Goal: Information Seeking & Learning: Check status

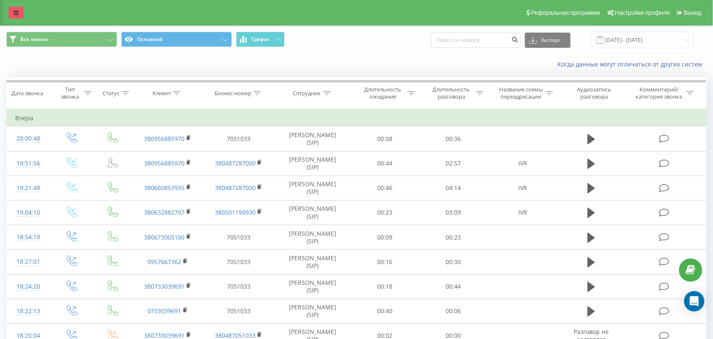
click at [8, 16] on link at bounding box center [15, 13] width 15 height 12
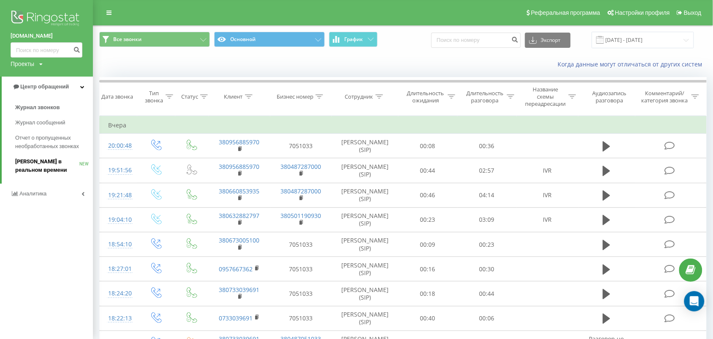
click at [48, 161] on span "[PERSON_NAME] в реальном времени" at bounding box center [47, 165] width 64 height 17
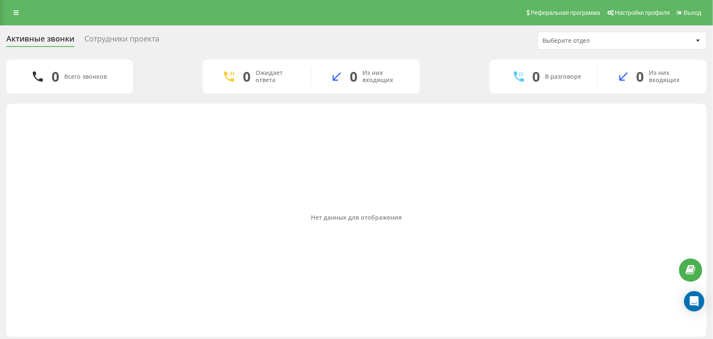
click at [338, 221] on div "Нет данных для отображения" at bounding box center [356, 217] width 687 height 7
click at [380, 270] on div "Нет данных для отображения" at bounding box center [356, 218] width 687 height 220
click at [77, 199] on div "Нет данных для отображения" at bounding box center [356, 218] width 687 height 220
click at [294, 203] on div "Нет данных для отображения" at bounding box center [356, 218] width 687 height 220
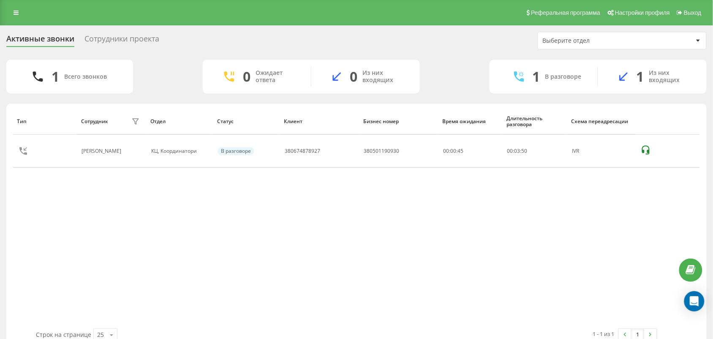
drag, startPoint x: 284, startPoint y: 178, endPoint x: 289, endPoint y: 182, distance: 5.7
click at [284, 179] on div "Тип Сотрудник фильтра Отдел Статус Клиент Бизнес номер Время ожидания Длительно…" at bounding box center [356, 218] width 687 height 220
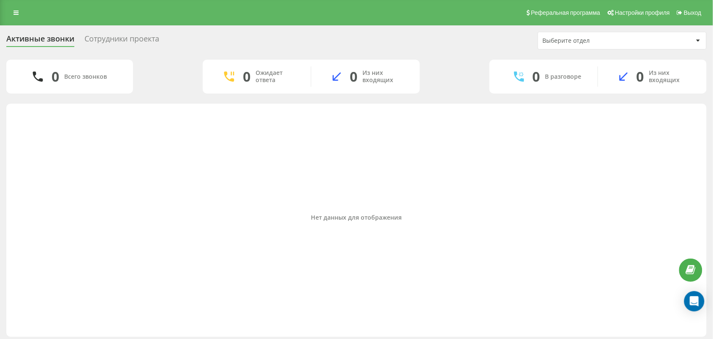
click at [156, 225] on div "Нет данных для отображения" at bounding box center [356, 218] width 687 height 220
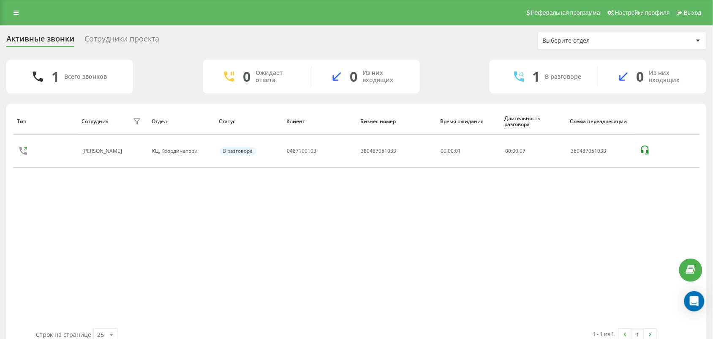
click at [569, 232] on div "Тип Сотрудник фильтра Отдел Статус Клиент Бизнес номер Время ожидания Длительно…" at bounding box center [356, 218] width 687 height 220
drag, startPoint x: 366, startPoint y: 223, endPoint x: 429, endPoint y: 66, distance: 169.6
click at [367, 222] on div "Тип Сотрудник фильтра Отдел Статус Клиент Бизнес номер Время ожидания Длительно…" at bounding box center [356, 218] width 687 height 220
click at [297, 256] on div "Тип Сотрудник фильтра Отдел Статус Клиент Бизнес номер Время ожидания Длительно…" at bounding box center [356, 218] width 687 height 220
drag, startPoint x: 296, startPoint y: 259, endPoint x: 299, endPoint y: 221, distance: 38.2
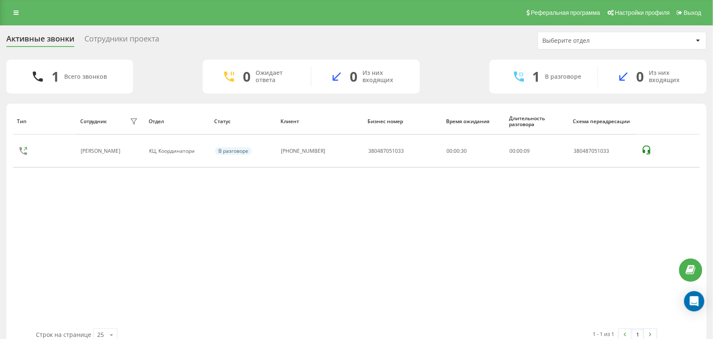
click at [294, 258] on div "Тип Сотрудник фильтра Отдел Статус Клиент Бизнес номер Время ожидания Длительно…" at bounding box center [356, 218] width 687 height 220
click at [83, 243] on div "Тип Сотрудник фильтра Отдел Статус Клиент Бизнес номер Время ожидания Длительно…" at bounding box center [356, 218] width 687 height 220
click at [434, 235] on div "Тип Сотрудник фильтра Отдел Статус Клиент Бизнес номер Время ожидания Длительно…" at bounding box center [356, 218] width 687 height 220
click at [320, 269] on div "Тип Сотрудник фильтра Отдел Статус Клиент Бизнес номер Время ожидания Длительно…" at bounding box center [356, 218] width 687 height 220
click at [339, 251] on div "Тип Сотрудник фильтра Отдел Статус Клиент Бизнес номер Время ожидания Длительно…" at bounding box center [356, 218] width 687 height 220
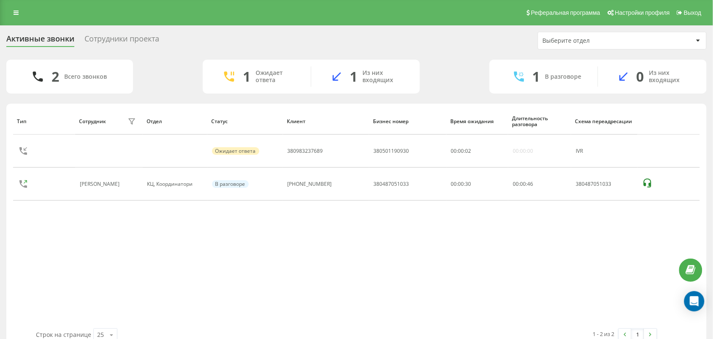
drag, startPoint x: 341, startPoint y: 252, endPoint x: 336, endPoint y: 250, distance: 5.3
click at [339, 251] on div "Тип Сотрудник фильтра Отдел Статус Клиент Бизнес номер Время ожидания Длительно…" at bounding box center [356, 218] width 687 height 220
click at [334, 286] on div "Тип Сотрудник фильтра Отдел Статус Клиент Бизнес номер Время ожидания Длительно…" at bounding box center [356, 218] width 687 height 220
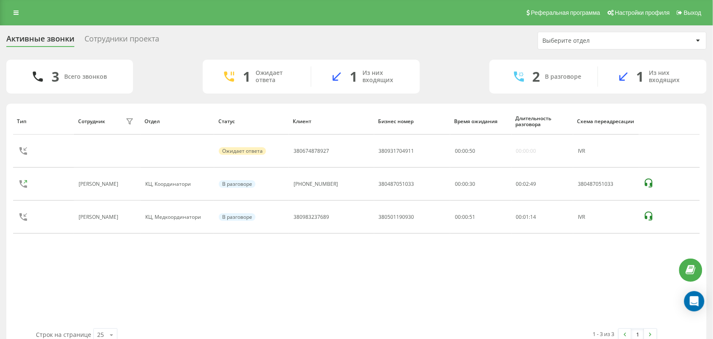
click at [351, 272] on div "Тип Сотрудник фильтра Отдел Статус Клиент Бизнес номер Время ожидания Длительно…" at bounding box center [356, 218] width 687 height 220
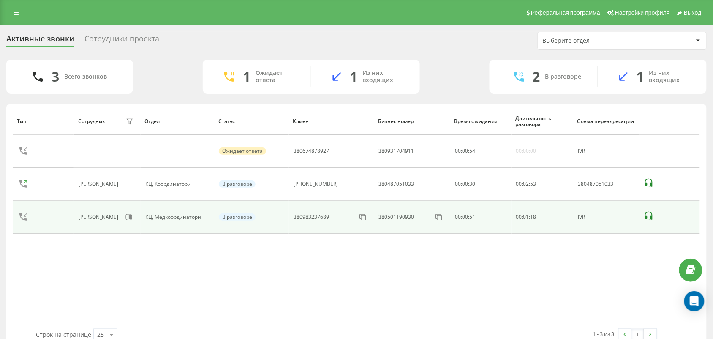
drag, startPoint x: 355, startPoint y: 294, endPoint x: 434, endPoint y: 216, distance: 110.6
click at [358, 292] on div "Тип Сотрудник фильтра Отдел Статус Клиент Бизнес номер Время ожидания Длительно…" at bounding box center [356, 218] width 687 height 220
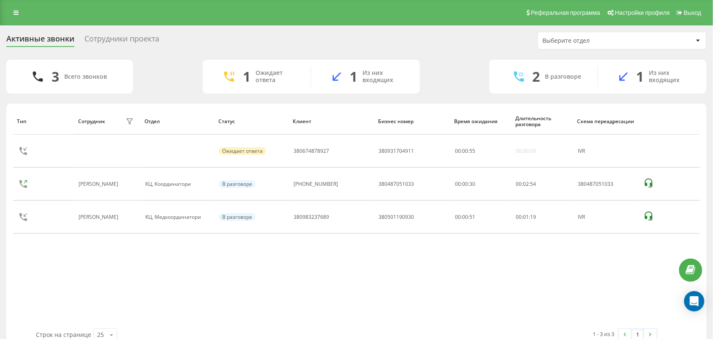
click at [366, 294] on div "Тип Сотрудник фильтра Отдел Статус Клиент Бизнес номер Время ожидания Длительно…" at bounding box center [356, 218] width 687 height 220
click at [441, 76] on div "3 Всего звонков 1 Ожидает ответа 1 Из них входящих 2 В разговоре 1 Из них входя…" at bounding box center [356, 77] width 701 height 34
drag, startPoint x: 320, startPoint y: 273, endPoint x: 311, endPoint y: 338, distance: 65.8
click at [318, 279] on div "Тип Сотрудник фильтра Отдел Статус Клиент Бизнес номер Время ожидания Длительно…" at bounding box center [356, 218] width 687 height 220
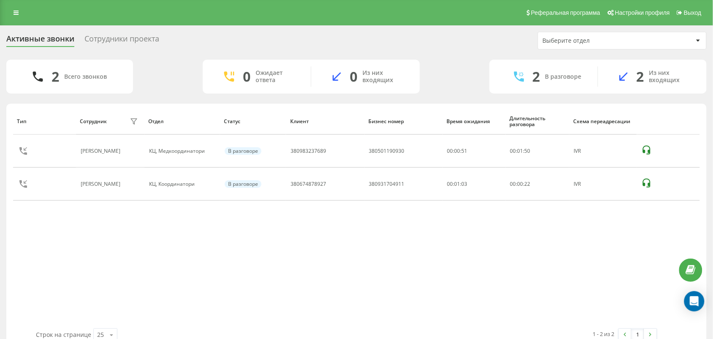
click at [440, 322] on div "1 - 2 из 2 1" at bounding box center [505, 334] width 317 height 25
click at [92, 257] on div "Тип Сотрудник фильтра Отдел Статус Клиент Бизнес номер Время ожидания Длительно…" at bounding box center [356, 218] width 687 height 220
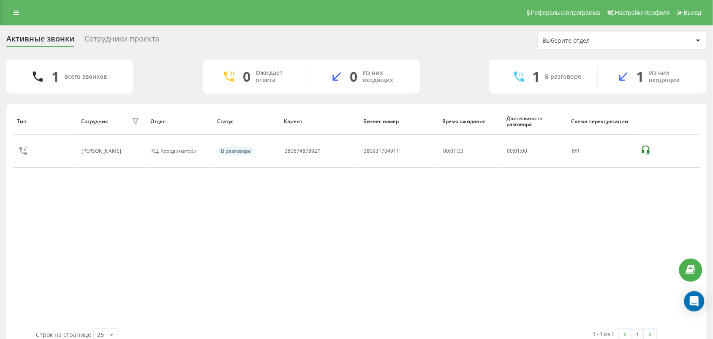
drag, startPoint x: 77, startPoint y: 243, endPoint x: 83, endPoint y: 246, distance: 6.7
click at [77, 244] on div "Тип Сотрудник фильтра Отдел Статус Клиент Бизнес номер Время ожидания Длительно…" at bounding box center [356, 218] width 687 height 220
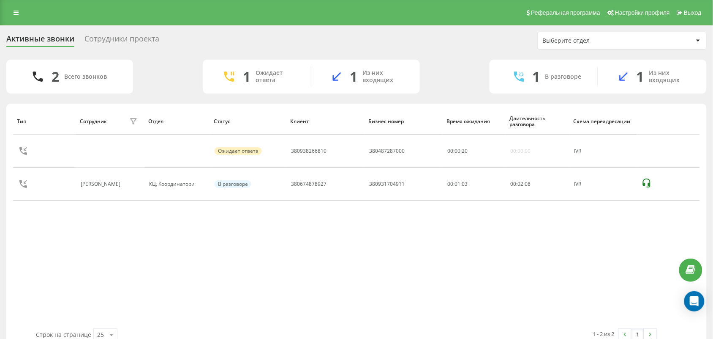
drag, startPoint x: 102, startPoint y: 231, endPoint x: 97, endPoint y: 237, distance: 7.5
click at [97, 237] on div "Тип Сотрудник фильтра Отдел Статус Клиент Бизнес номер Время ожидания Длительно…" at bounding box center [356, 218] width 687 height 220
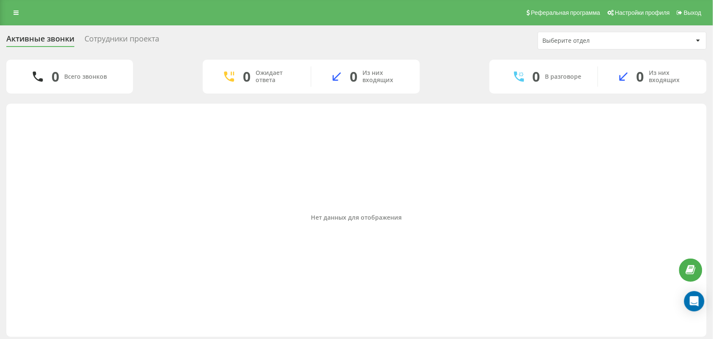
drag, startPoint x: 106, startPoint y: 181, endPoint x: 91, endPoint y: 77, distance: 105.5
click at [106, 166] on div "Нет данных для отображения" at bounding box center [356, 218] width 687 height 220
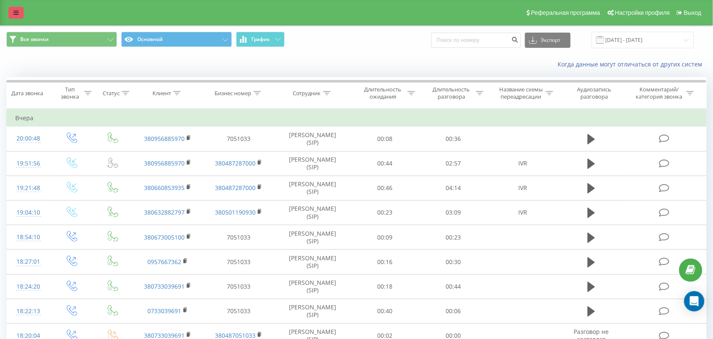
click at [17, 11] on icon at bounding box center [16, 13] width 5 height 6
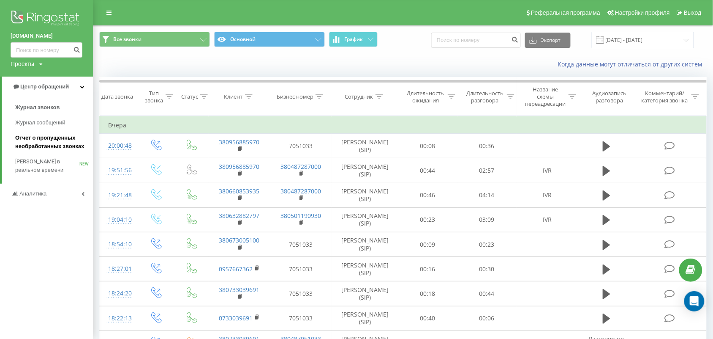
click at [50, 144] on span "Отчет о пропущенных необработанных звонках" at bounding box center [52, 142] width 74 height 17
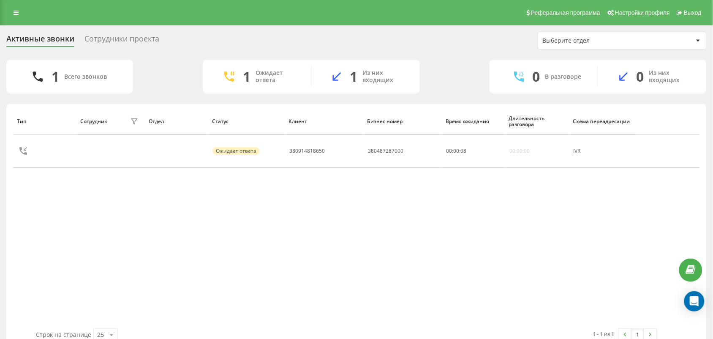
click at [26, 239] on div "Тип Сотрудник фильтра Отдел Статус Клиент Бизнес номер Время ожидания Длительно…" at bounding box center [356, 218] width 687 height 220
click at [373, 254] on div "Тип Сотрудник фильтра Отдел Статус Клиент Бизнес номер Время ожидания Длительно…" at bounding box center [356, 218] width 687 height 220
click at [358, 269] on div "Тип Сотрудник фильтра Отдел Статус Клиент Бизнес номер Время ожидания Длительно…" at bounding box center [356, 218] width 687 height 220
click at [464, 68] on div "1 Всего звонков 0 Ожидает ответа 0 Из них входящих 1 В разговоре 1 Из них входя…" at bounding box center [356, 77] width 701 height 34
click at [449, 75] on div "1 Всего звонков 0 Ожидает ответа 0 Из них входящих 1 В разговоре 1 Из них входя…" at bounding box center [356, 77] width 701 height 34
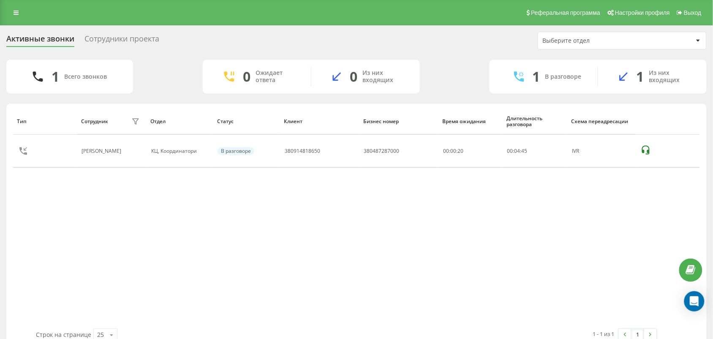
drag, startPoint x: 452, startPoint y: 79, endPoint x: 504, endPoint y: 3, distance: 92.6
click at [456, 74] on div "1 Всего звонков 0 Ожидает ответа 0 Из них входящих 1 В разговоре 1 Из них входя…" at bounding box center [356, 77] width 701 height 34
click at [461, 76] on div "1 Всего звонков 0 Ожидает ответа 0 Из них входящих 1 В разговоре 1 Из них входя…" at bounding box center [356, 77] width 701 height 34
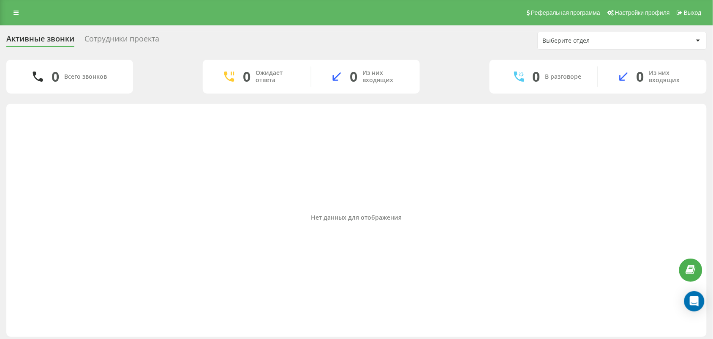
click at [73, 183] on div "Нет данных для отображения" at bounding box center [356, 218] width 687 height 220
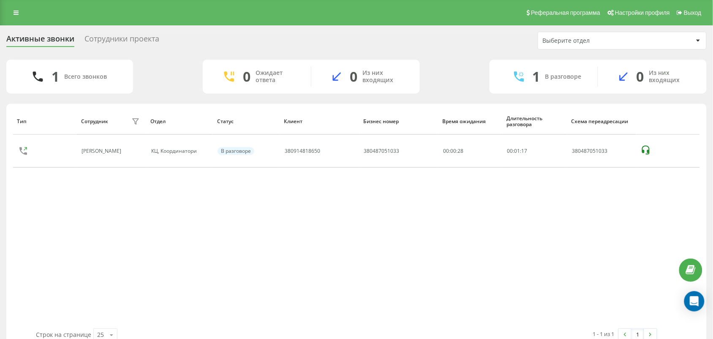
click at [323, 268] on div "Тип Сотрудник фильтра Отдел Статус Клиент Бизнес номер Время ожидания Длительно…" at bounding box center [356, 218] width 687 height 220
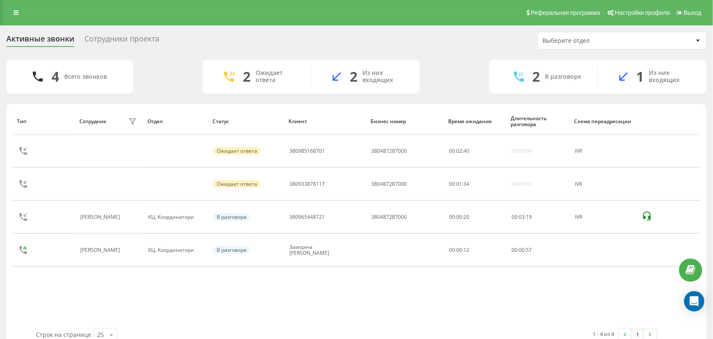
click at [123, 288] on div "Тип Сотрудник фильтра Отдел Статус Клиент Бизнес номер Время ожидания Длительно…" at bounding box center [356, 218] width 687 height 220
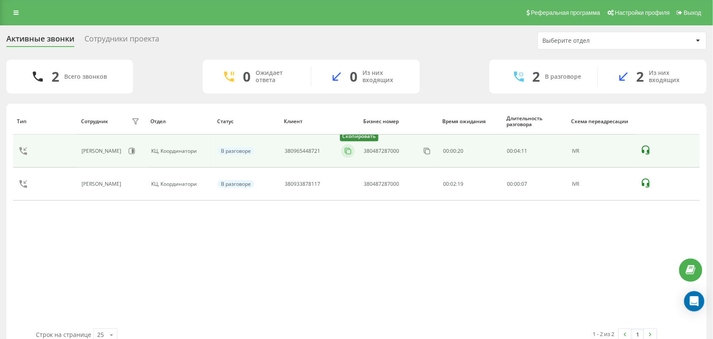
click at [348, 151] on icon at bounding box center [348, 151] width 8 height 8
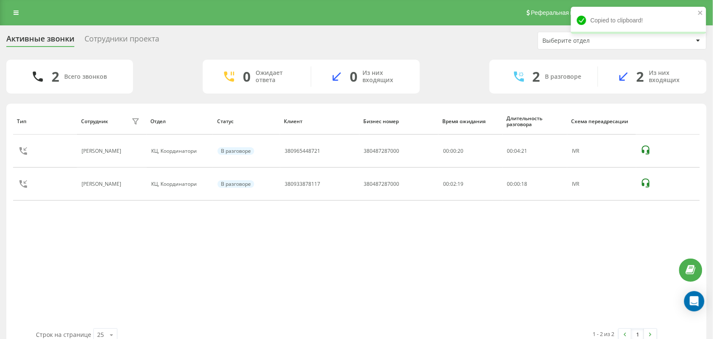
click at [392, 321] on div "Тип Сотрудник фильтра Отдел Статус Клиент Бизнес номер Время ожидания Длительно…" at bounding box center [356, 218] width 687 height 220
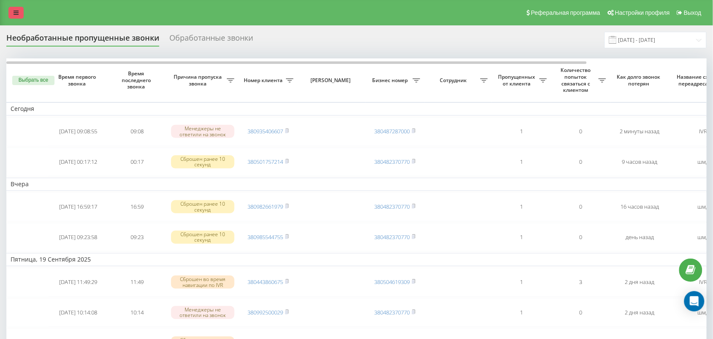
click at [17, 14] on icon at bounding box center [16, 13] width 5 height 6
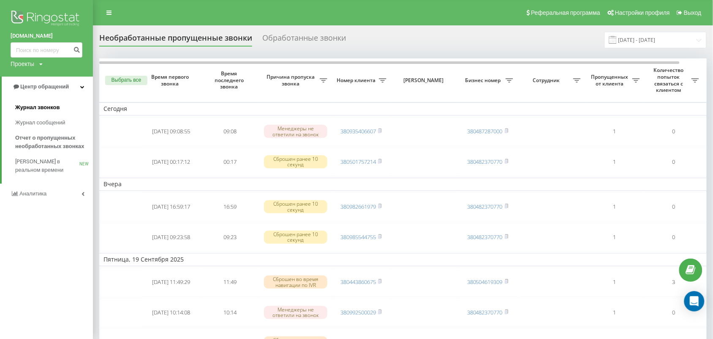
click at [47, 106] on span "Журнал звонков" at bounding box center [37, 107] width 44 height 8
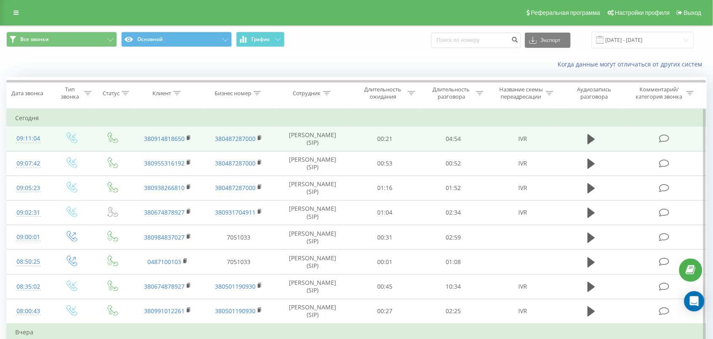
drag, startPoint x: 593, startPoint y: 139, endPoint x: 583, endPoint y: 149, distance: 13.5
click at [593, 139] on icon at bounding box center [592, 139] width 8 height 10
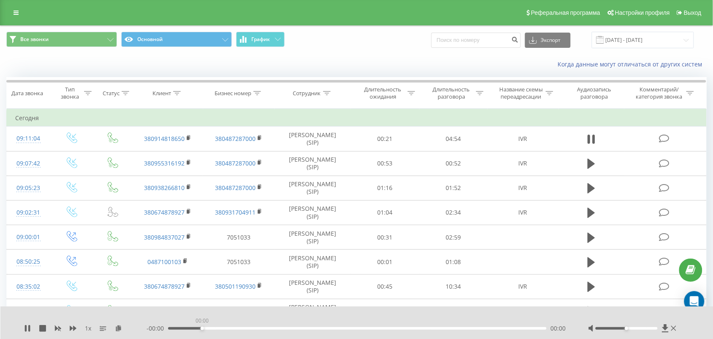
click at [201, 327] on div "00:00" at bounding box center [357, 328] width 379 height 3
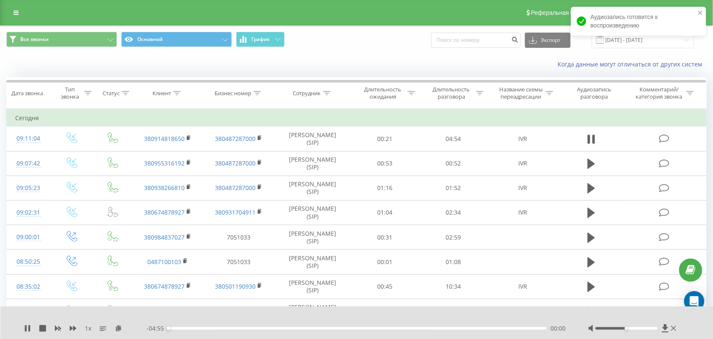
click at [240, 328] on div "00:00" at bounding box center [357, 328] width 379 height 3
click at [277, 328] on div "01:25" at bounding box center [357, 328] width 379 height 3
click at [307, 328] on div "01:48" at bounding box center [357, 328] width 379 height 3
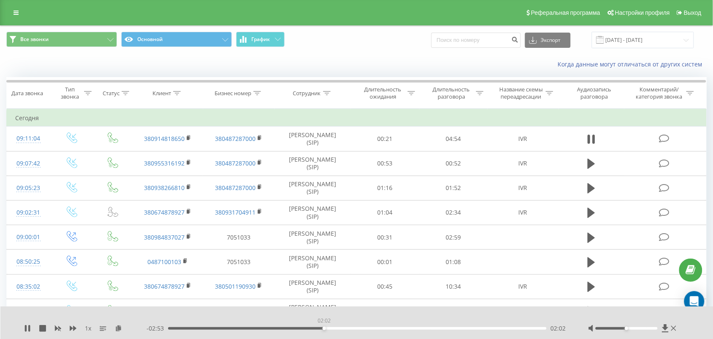
click at [326, 328] on div "02:02" at bounding box center [357, 328] width 379 height 3
click at [345, 328] on div "02:04" at bounding box center [357, 328] width 379 height 3
drag, startPoint x: 355, startPoint y: 328, endPoint x: 370, endPoint y: 329, distance: 15.2
click at [355, 328] on div "02:19" at bounding box center [357, 328] width 379 height 3
click at [380, 326] on div "- 02:28 02:27 02:27" at bounding box center [357, 328] width 421 height 8
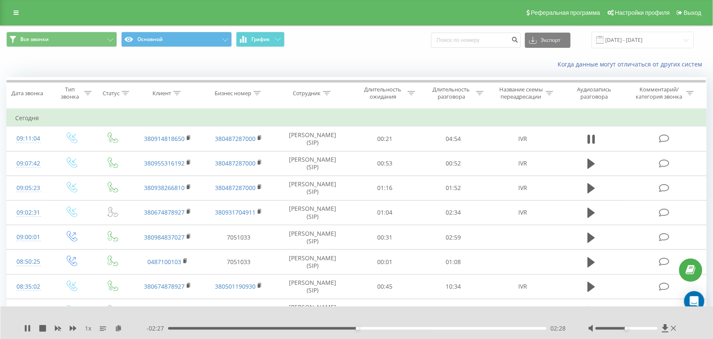
drag, startPoint x: 385, startPoint y: 328, endPoint x: 394, endPoint y: 328, distance: 9.3
click at [385, 328] on div "02:28" at bounding box center [357, 328] width 379 height 3
click at [404, 328] on div "03:04" at bounding box center [357, 328] width 379 height 3
click at [417, 328] on div "03:14" at bounding box center [357, 328] width 379 height 3
click at [409, 328] on div "03:15" at bounding box center [357, 328] width 379 height 3
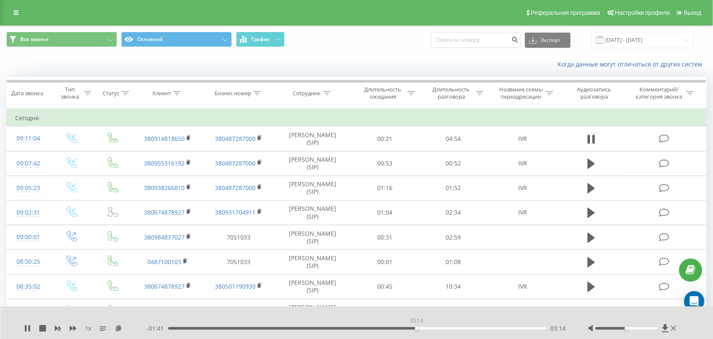
click at [417, 328] on div "03:14" at bounding box center [357, 328] width 379 height 3
click at [427, 328] on div "03:22" at bounding box center [357, 328] width 379 height 3
click at [434, 328] on div "03:27" at bounding box center [357, 328] width 379 height 3
click at [429, 327] on div "03:28" at bounding box center [357, 328] width 379 height 3
click at [472, 328] on div "04:04" at bounding box center [357, 328] width 379 height 3
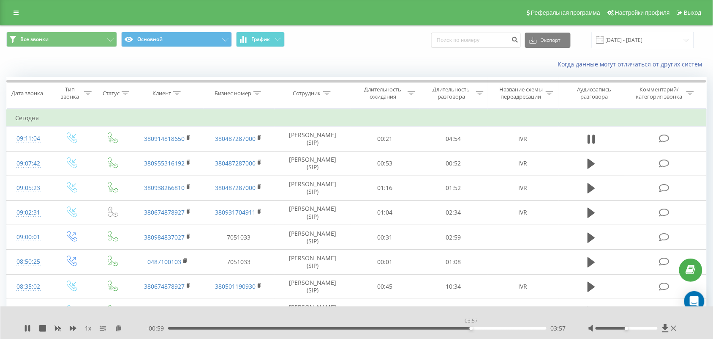
click at [471, 328] on div "03:57" at bounding box center [357, 328] width 379 height 3
click at [470, 325] on div "- 00:54 04:02 04:02" at bounding box center [357, 328] width 421 height 8
click at [470, 330] on div "- 00:53 04:02 04:02" at bounding box center [357, 328] width 421 height 8
click at [471, 329] on div "03:57" at bounding box center [357, 328] width 379 height 3
click at [469, 326] on div "- 00:53 04:02 04:02" at bounding box center [357, 328] width 421 height 8
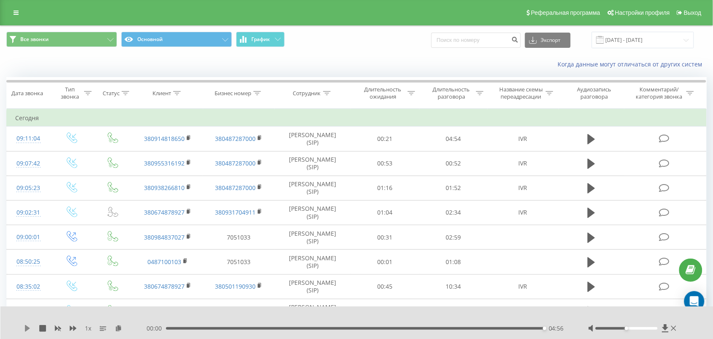
click at [30, 327] on icon at bounding box center [27, 328] width 7 height 7
click at [477, 326] on div "00:00 04:56 04:56" at bounding box center [357, 328] width 421 height 8
click at [474, 329] on div "04:56" at bounding box center [355, 328] width 379 height 3
click at [459, 328] on div "00:00" at bounding box center [357, 328] width 379 height 3
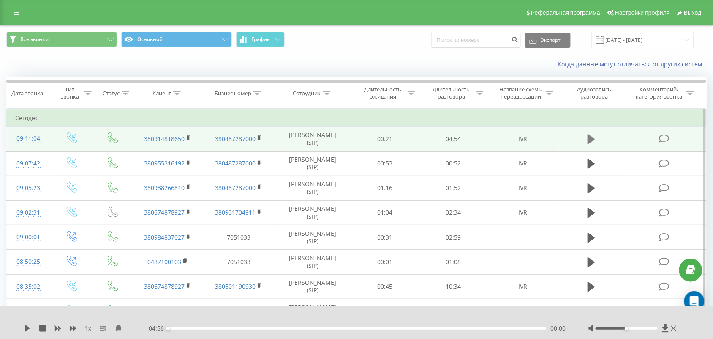
click at [593, 139] on icon at bounding box center [592, 139] width 8 height 10
click at [25, 332] on div "1 x - 01:05 03:50 03:50" at bounding box center [356, 322] width 713 height 33
click at [33, 324] on div "1 x" at bounding box center [85, 328] width 123 height 8
click at [27, 325] on icon at bounding box center [27, 328] width 7 height 7
click at [13, 12] on link at bounding box center [15, 13] width 15 height 12
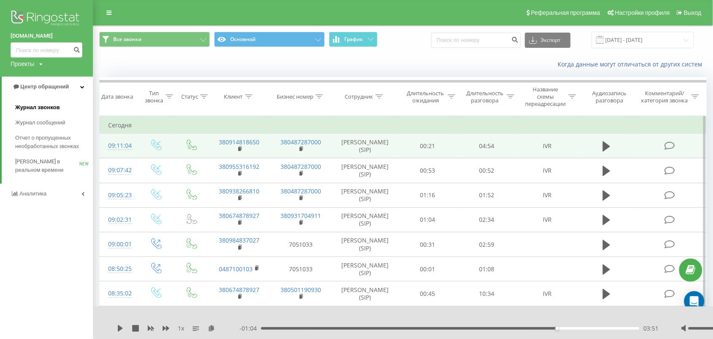
click at [45, 105] on span "Журнал звонков" at bounding box center [37, 107] width 44 height 8
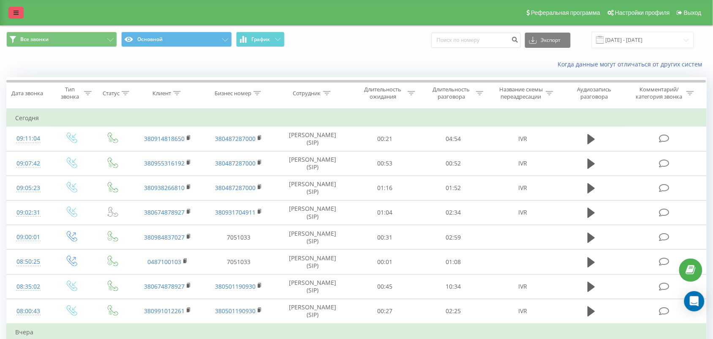
drag, startPoint x: 13, startPoint y: 11, endPoint x: 40, endPoint y: 58, distance: 54.7
click at [13, 11] on link at bounding box center [15, 13] width 15 height 12
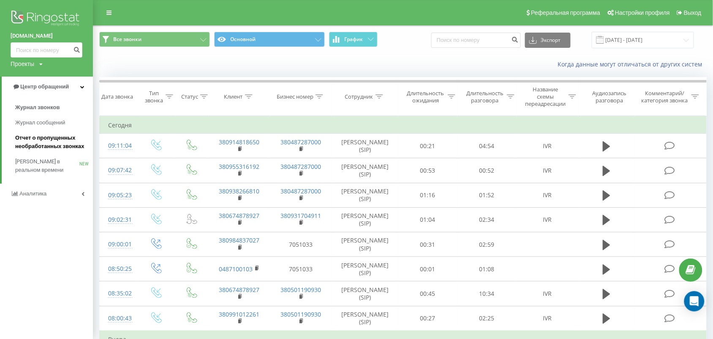
click at [53, 133] on link "Отчет о пропущенных необработанных звонках" at bounding box center [54, 142] width 78 height 24
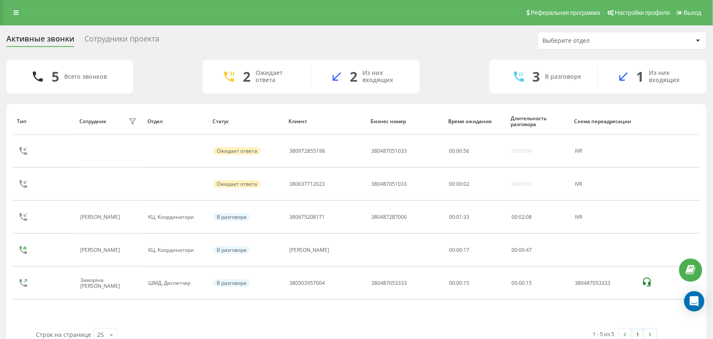
click at [135, 77] on div "5 Всего звонков 2 Ожидает ответа 2 Из них входящих 3 В разговоре 1 Из них входя…" at bounding box center [356, 77] width 701 height 34
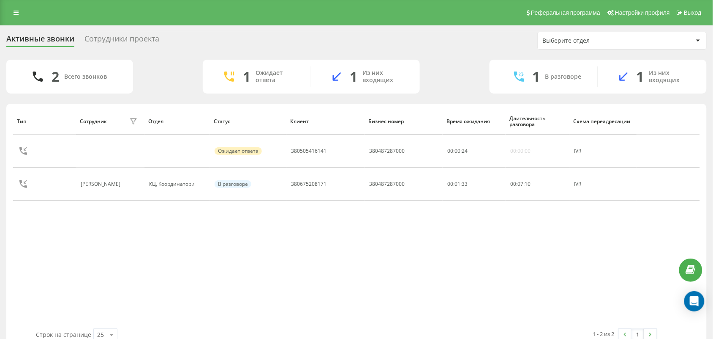
click at [71, 270] on div "Тип Сотрудник фильтра Отдел Статус Клиент Бизнес номер Время ожидания Длительно…" at bounding box center [356, 218] width 687 height 220
drag, startPoint x: 98, startPoint y: 240, endPoint x: 82, endPoint y: 28, distance: 212.0
click at [98, 239] on div "Тип Сотрудник фильтра Отдел Статус Клиент Бизнес номер Время ожидания Длительно…" at bounding box center [356, 218] width 687 height 220
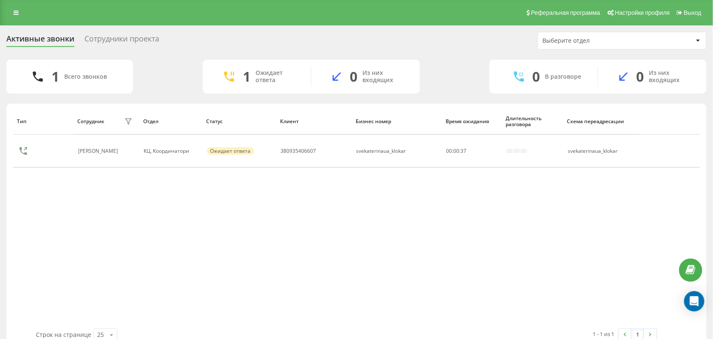
click at [70, 246] on div "Тип Сотрудник фильтра Отдел Статус [PERSON_NAME] номер Время ожидания Длительно…" at bounding box center [356, 218] width 687 height 220
click at [308, 278] on div "Тип Сотрудник фильтра Отдел Статус Клиент Бизнес номер Время ожидания Длительно…" at bounding box center [356, 218] width 687 height 220
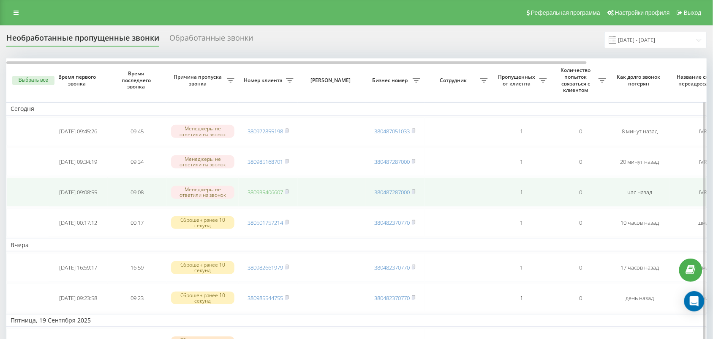
click at [270, 191] on link "380935406607" at bounding box center [266, 192] width 36 height 8
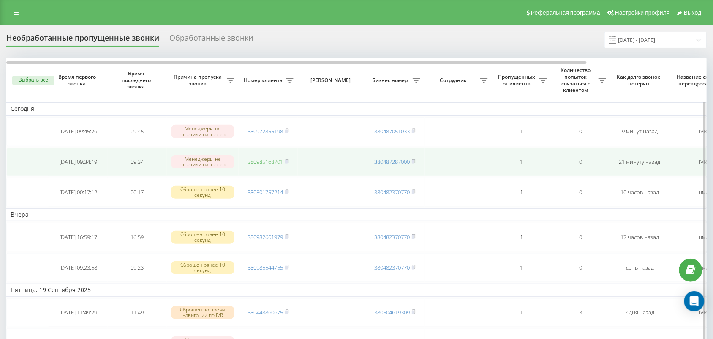
click at [272, 159] on link "380985168701" at bounding box center [266, 162] width 36 height 8
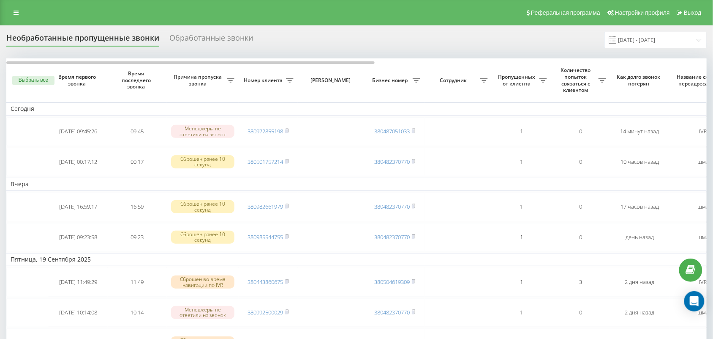
click at [25, 9] on div "Реферальная программа Настройки профиля Выход" at bounding box center [356, 12] width 713 height 25
click at [19, 16] on link at bounding box center [15, 13] width 15 height 12
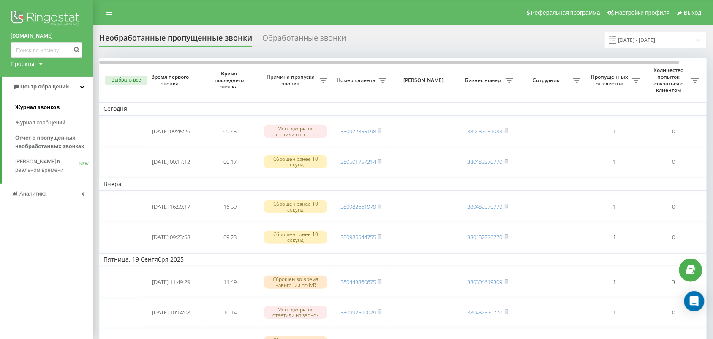
click at [49, 108] on span "Журнал звонков" at bounding box center [37, 107] width 44 height 8
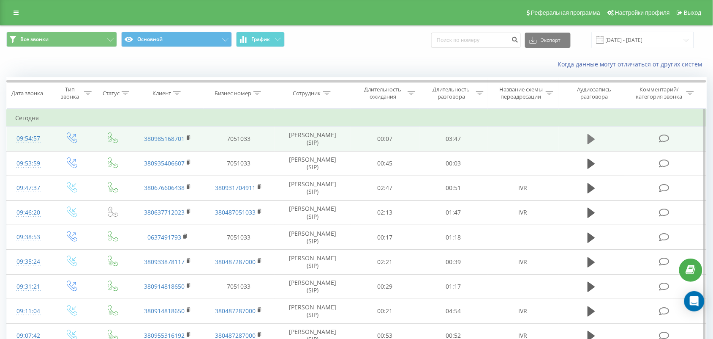
click at [592, 139] on icon at bounding box center [592, 139] width 8 height 10
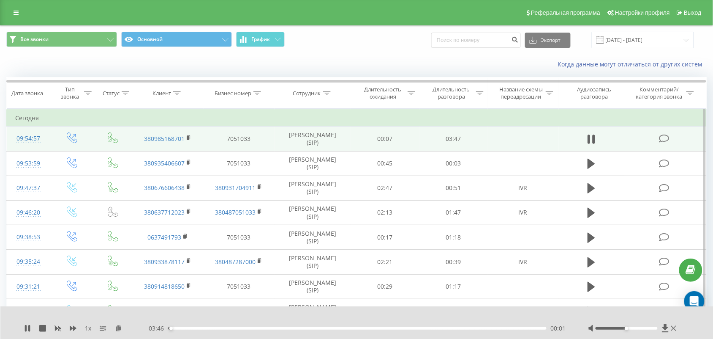
click at [208, 328] on div "00:01" at bounding box center [357, 328] width 379 height 3
click at [248, 327] on div "00:48" at bounding box center [357, 328] width 379 height 3
click at [27, 328] on icon at bounding box center [27, 328] width 7 height 7
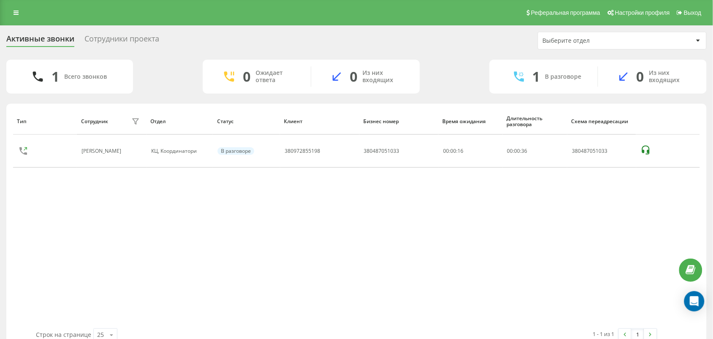
click at [280, 295] on div "Тип Сотрудник фильтра Отдел Статус Клиент Бизнес номер Время ожидания Длительно…" at bounding box center [356, 218] width 687 height 220
click at [335, 295] on div "Тип Сотрудник фильтра Отдел Статус Клиент Бизнес номер Время ожидания Длительно…" at bounding box center [356, 218] width 687 height 220
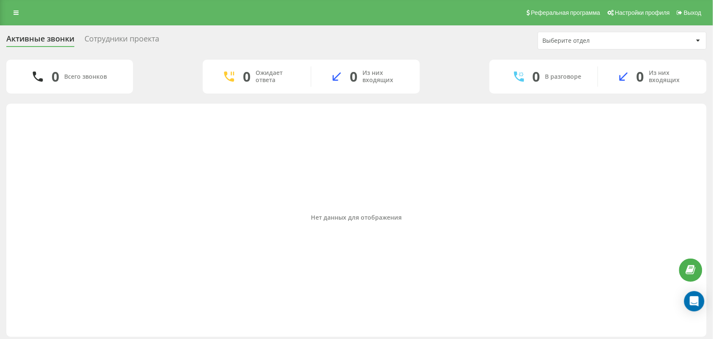
click at [339, 244] on div "Нет данных для отображения" at bounding box center [356, 218] width 687 height 220
click at [35, 194] on div "Нет данных для отображения" at bounding box center [356, 218] width 687 height 220
click at [68, 234] on div "Нет данных для отображения" at bounding box center [356, 218] width 687 height 220
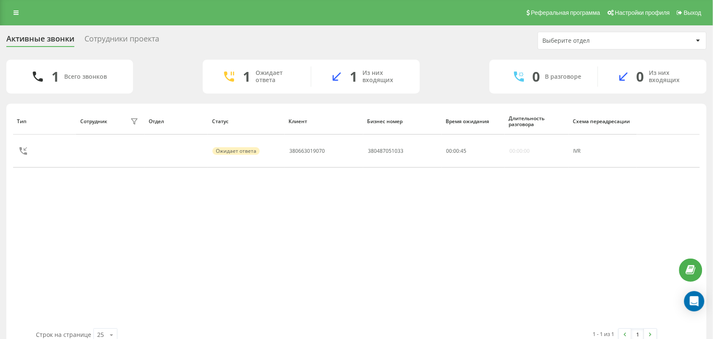
click at [380, 260] on div "Тип Сотрудник фильтра Отдел Статус Клиент Бизнес номер Время ожидания Длительно…" at bounding box center [356, 218] width 687 height 220
drag, startPoint x: 282, startPoint y: 224, endPoint x: 301, endPoint y: 286, distance: 65.1
click at [283, 233] on div "Тип Сотрудник фильтра Отдел Статус Клиент Бизнес номер Время ожидания Длительно…" at bounding box center [356, 218] width 687 height 220
drag, startPoint x: 305, startPoint y: 238, endPoint x: 309, endPoint y: 232, distance: 7.9
click at [306, 238] on div "Тип Сотрудник фильтра Отдел Статус Клиент Бизнес номер Время ожидания Длительно…" at bounding box center [356, 218] width 687 height 220
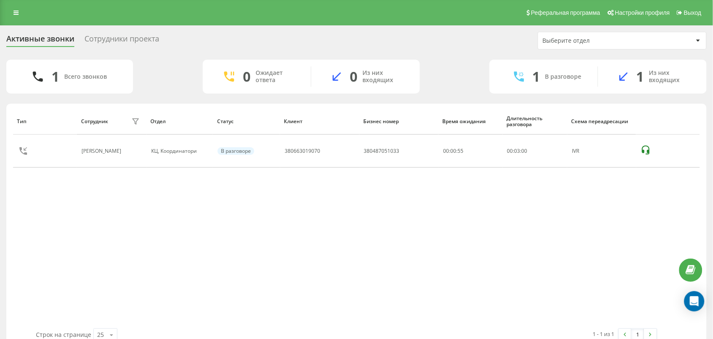
click at [352, 263] on div "Тип Сотрудник фильтра Отдел Статус Клиент Бизнес номер Время ожидания Длительно…" at bounding box center [356, 218] width 687 height 220
click at [105, 265] on div "Тип Сотрудник фильтра Отдел Статус Клиент Бизнес номер Время ожидания Длительно…" at bounding box center [356, 218] width 687 height 220
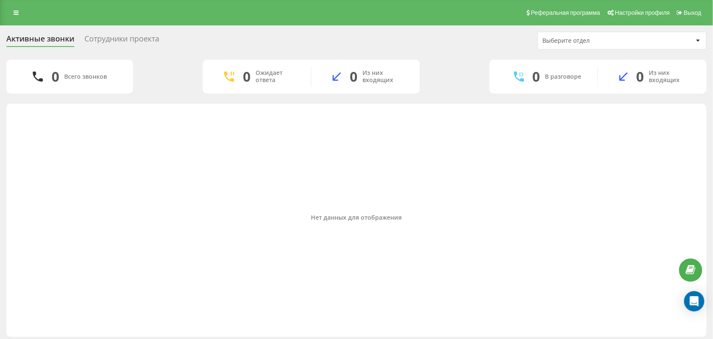
drag, startPoint x: 46, startPoint y: 218, endPoint x: 66, endPoint y: 223, distance: 21.0
click at [52, 218] on div "Нет данных для отображения" at bounding box center [356, 217] width 687 height 7
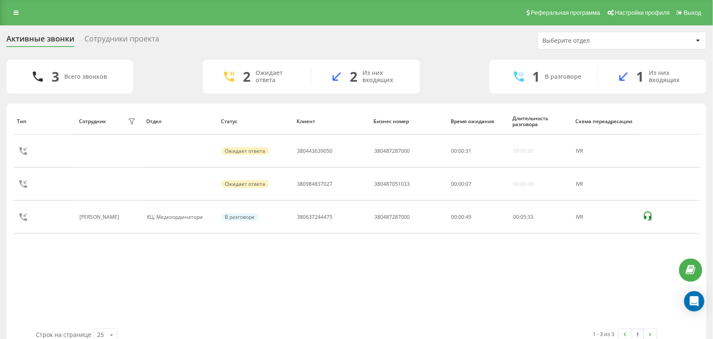
click at [297, 253] on div "Тип Сотрудник фильтра Отдел Статус Клиент Бизнес номер Время ожидания Длительно…" at bounding box center [356, 218] width 687 height 220
drag, startPoint x: 301, startPoint y: 290, endPoint x: 299, endPoint y: 295, distance: 5.3
click at [301, 292] on div "Тип Сотрудник фильтра Отдел Статус Клиент Бизнес номер Время ожидания Длительно…" at bounding box center [356, 218] width 687 height 220
click at [299, 299] on div "Тип Сотрудник фильтра Отдел Статус Клиент Бизнес номер Время ожидания Длительно…" at bounding box center [356, 218] width 687 height 220
click at [364, 290] on div "Тип Сотрудник фильтра Отдел Статус Клиент Бизнес номер Время ожидания Длительно…" at bounding box center [356, 218] width 687 height 220
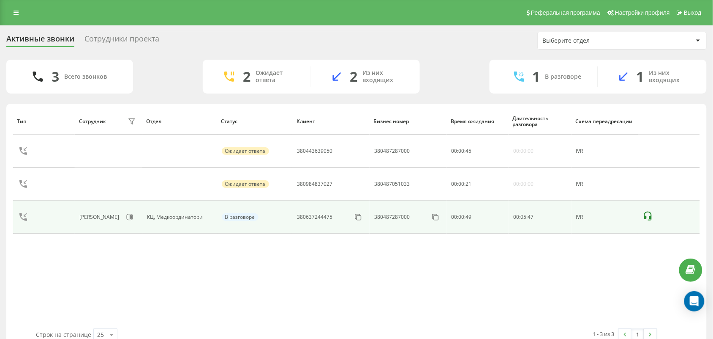
drag, startPoint x: 440, startPoint y: 284, endPoint x: 493, endPoint y: 227, distance: 78.1
click at [442, 284] on div "Тип Сотрудник фильтра Отдел Статус Клиент Бизнес номер Время ожидания Длительно…" at bounding box center [356, 218] width 687 height 220
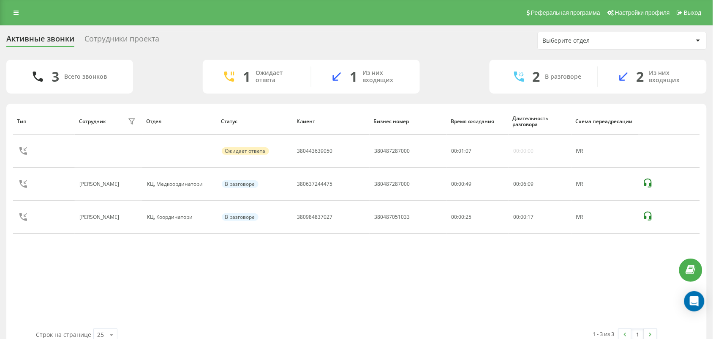
click at [347, 292] on div "Тип Сотрудник фильтра Отдел Статус Клиент Бизнес номер Время ожидания Длительно…" at bounding box center [356, 218] width 687 height 220
click at [399, 284] on div "Тип Сотрудник фильтра Отдел Статус Клиент Бизнес номер Время ожидания Длительно…" at bounding box center [356, 218] width 687 height 220
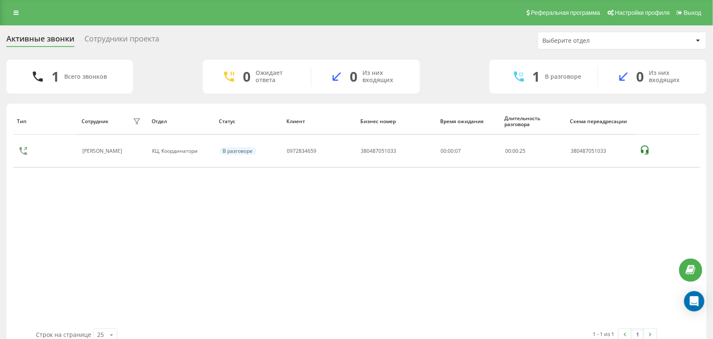
click at [113, 252] on div "Тип Сотрудник фильтра Отдел Статус Клиент Бизнес номер Время ожидания Длительно…" at bounding box center [356, 218] width 687 height 220
click at [79, 268] on div "Тип Сотрудник фильтра Отдел Статус Клиент Бизнес номер Время ожидания Длительно…" at bounding box center [356, 218] width 687 height 220
click at [146, 284] on div "Тип Сотрудник фильтра Отдел Статус Клиент Бизнес номер Время ожидания Длительно…" at bounding box center [356, 218] width 687 height 220
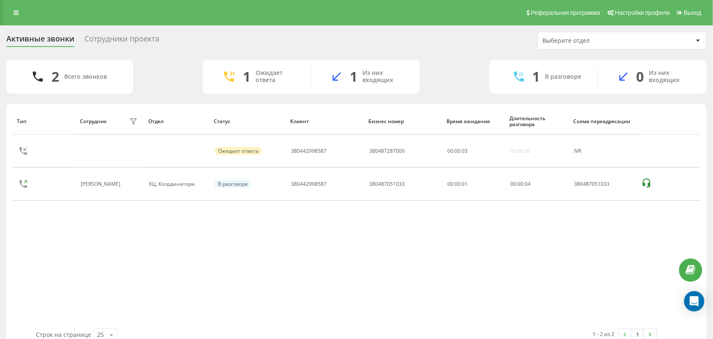
click at [74, 230] on div "Тип Сотрудник фильтра Отдел Статус Клиент Бизнес номер Время ожидания Длительно…" at bounding box center [356, 218] width 687 height 220
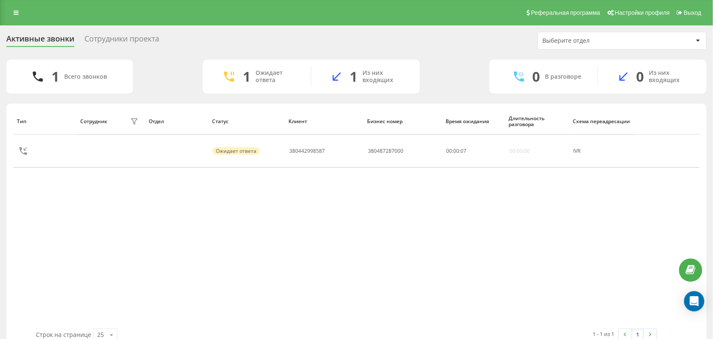
click at [387, 276] on div "Тип Сотрудник фильтра Отдел Статус Клиент Бизнес номер Время ожидания Длительно…" at bounding box center [356, 218] width 687 height 220
click at [449, 72] on div "1 Всего звонков 0 Ожидает ответа 0 Из них входящих 1 В разговоре 0 Из них входя…" at bounding box center [356, 77] width 701 height 34
click at [459, 74] on div "1 Всего звонков 0 Ожидает ответа 0 Из них входящих 1 В разговоре 0 Из них входя…" at bounding box center [356, 77] width 701 height 34
click at [439, 221] on div "Тип Сотрудник фильтра Отдел Статус Клиент Бизнес номер Время ожидания Длительно…" at bounding box center [356, 218] width 687 height 220
click at [350, 248] on div "Тип Сотрудник фильтра Отдел Статус Клиент Бизнес номер Время ожидания Длительно…" at bounding box center [356, 218] width 687 height 220
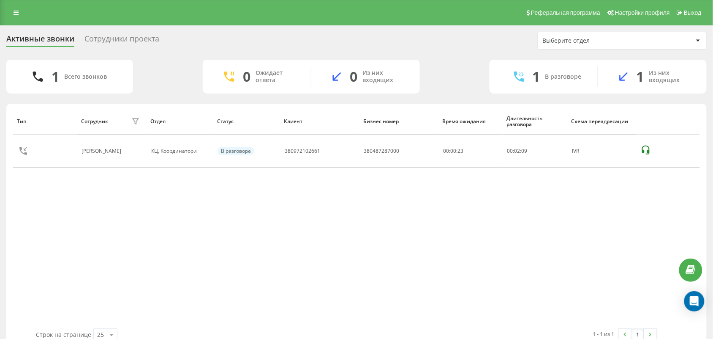
click at [309, 269] on div "Тип Сотрудник фильтра Отдел Статус Клиент Бизнес номер Время ожидания Длительно…" at bounding box center [356, 218] width 687 height 220
click at [73, 239] on div "Тип Сотрудник фильтра Отдел Статус Клиент Бизнес номер Время ожидания Длительно…" at bounding box center [356, 218] width 687 height 220
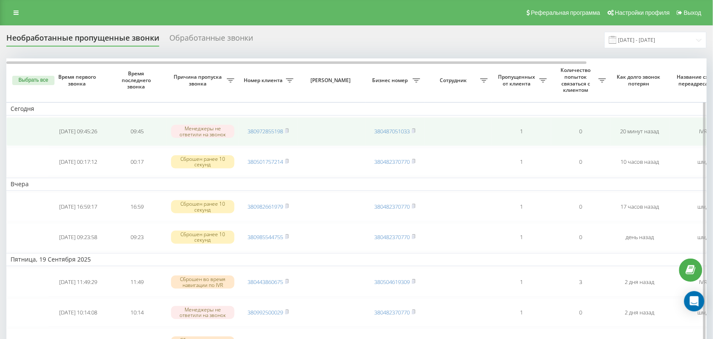
drag, startPoint x: 276, startPoint y: 128, endPoint x: 260, endPoint y: 125, distance: 15.9
click at [275, 128] on link "380972855198" at bounding box center [266, 131] width 36 height 8
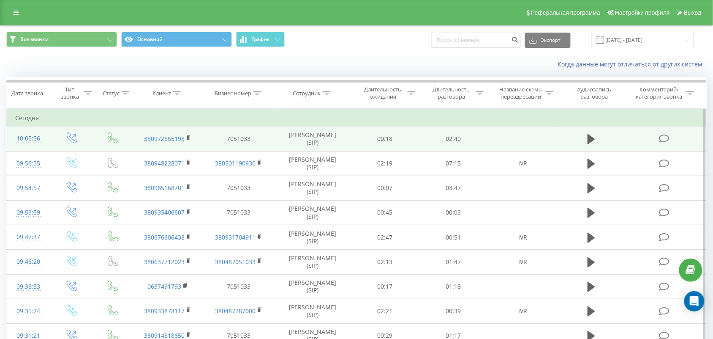
drag, startPoint x: 585, startPoint y: 137, endPoint x: 592, endPoint y: 130, distance: 9.0
click at [588, 137] on button at bounding box center [591, 139] width 13 height 13
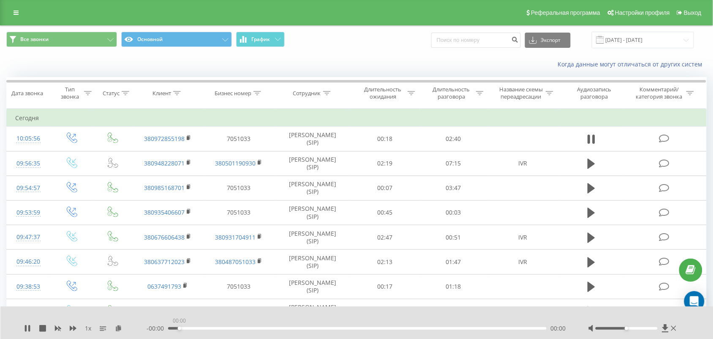
click at [178, 327] on div "00:00" at bounding box center [357, 328] width 379 height 3
click at [189, 328] on div "00:00" at bounding box center [357, 328] width 379 height 3
drag, startPoint x: 202, startPoint y: 328, endPoint x: 211, endPoint y: 328, distance: 9.3
click at [203, 328] on div "00:09" at bounding box center [357, 328] width 379 height 3
click at [220, 327] on div "00:22" at bounding box center [357, 328] width 379 height 3
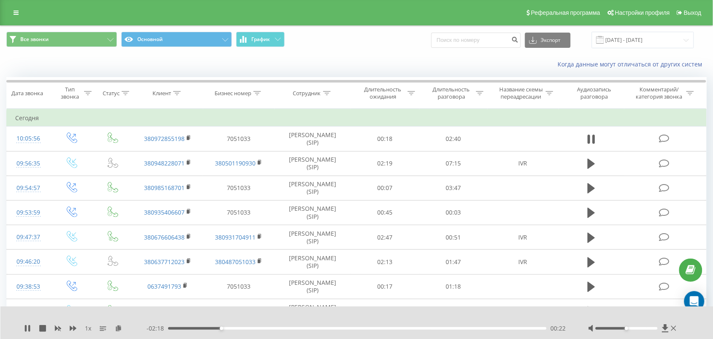
drag, startPoint x: 239, startPoint y: 327, endPoint x: 259, endPoint y: 327, distance: 19.9
click at [246, 327] on div "00:22" at bounding box center [357, 328] width 379 height 3
drag, startPoint x: 269, startPoint y: 326, endPoint x: 282, endPoint y: 326, distance: 12.3
click at [270, 327] on div "00:43" at bounding box center [357, 328] width 379 height 3
click at [29, 326] on icon at bounding box center [29, 328] width 2 height 7
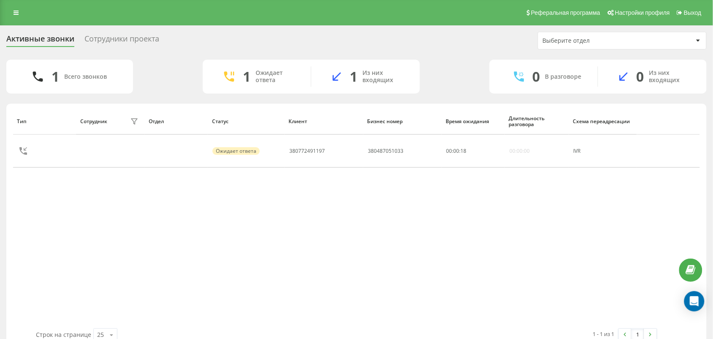
click at [18, 240] on div "Тип Сотрудник фильтра Отдел Статус Клиент Бизнес номер Время ожидания Длительно…" at bounding box center [356, 218] width 687 height 220
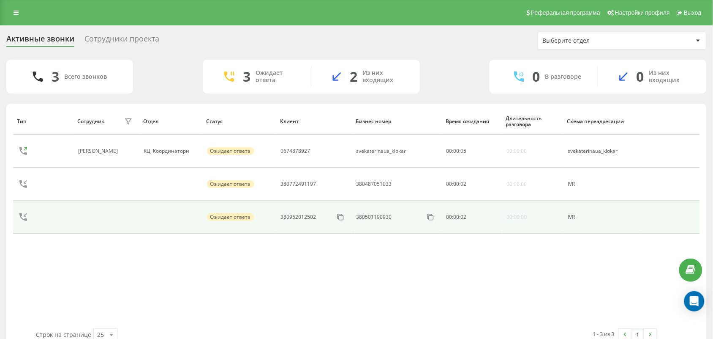
click at [38, 230] on td at bounding box center [43, 216] width 60 height 33
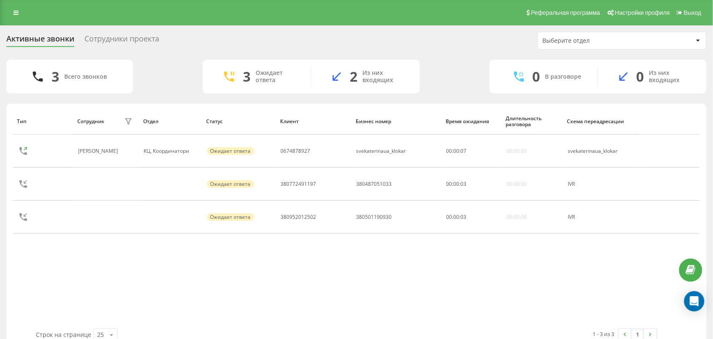
click at [277, 291] on div "Тип Сотрудник фильтра Отдел Статус Клиент Бизнес номер Время ожидания Длительно…" at bounding box center [356, 218] width 687 height 220
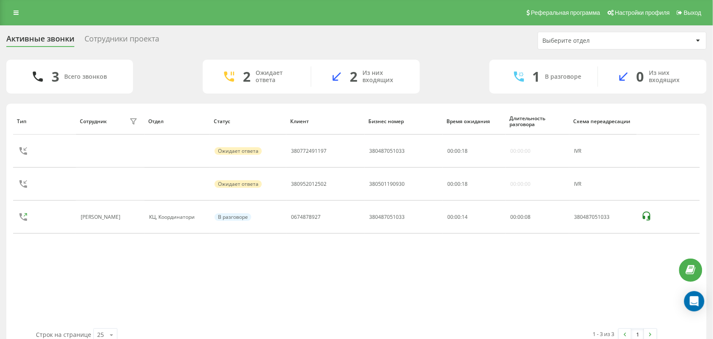
click at [317, 273] on div "Тип Сотрудник фильтра Отдел Статус Клиент Бизнес номер Время ожидания Длительно…" at bounding box center [356, 218] width 687 height 220
drag, startPoint x: 69, startPoint y: 281, endPoint x: 85, endPoint y: 278, distance: 16.7
click at [71, 281] on div "Тип Сотрудник фильтра Отдел Статус Клиент Бизнес номер Время ожидания Длительно…" at bounding box center [356, 218] width 687 height 220
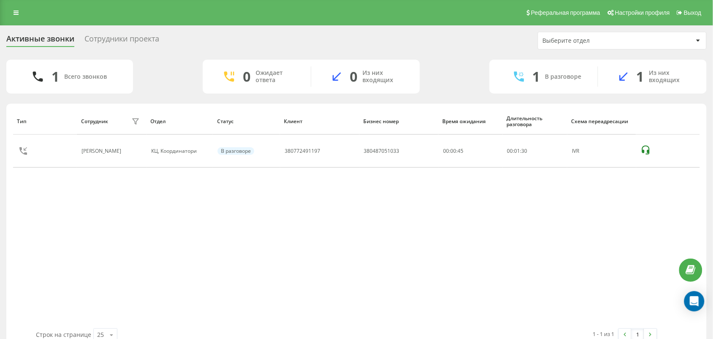
click at [380, 252] on div "Тип Сотрудник фильтра Отдел Статус Клиент Бизнес номер Время ожидания Длительно…" at bounding box center [356, 218] width 687 height 220
drag, startPoint x: 90, startPoint y: 224, endPoint x: 101, endPoint y: 215, distance: 15.0
click at [91, 224] on div "Тип Сотрудник фильтра Отдел Статус Клиент Бизнес номер Время ожидания Длительно…" at bounding box center [356, 218] width 687 height 220
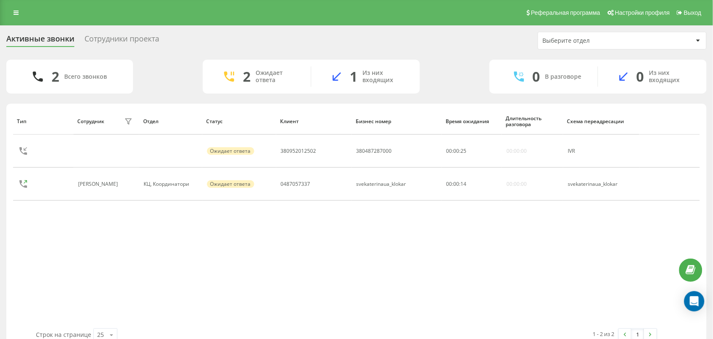
click at [64, 250] on div "Тип Сотрудник фильтра Отдел Статус Клиент Бизнес номер Время ожидания Длительно…" at bounding box center [356, 218] width 687 height 220
click at [392, 290] on div "Тип Сотрудник фильтра Отдел Статус Клиент Бизнес номер Время ожидания Длительно…" at bounding box center [356, 218] width 687 height 220
drag, startPoint x: 303, startPoint y: 275, endPoint x: 311, endPoint y: 268, distance: 9.9
click at [303, 276] on div "Тип Сотрудник фильтра Отдел Статус Клиент Бизнес номер Время ожидания Длительно…" at bounding box center [356, 218] width 687 height 220
click at [85, 242] on div "Тип Сотрудник фильтра Отдел Статус Клиент Бизнес номер Время ожидания Длительно…" at bounding box center [356, 218] width 687 height 220
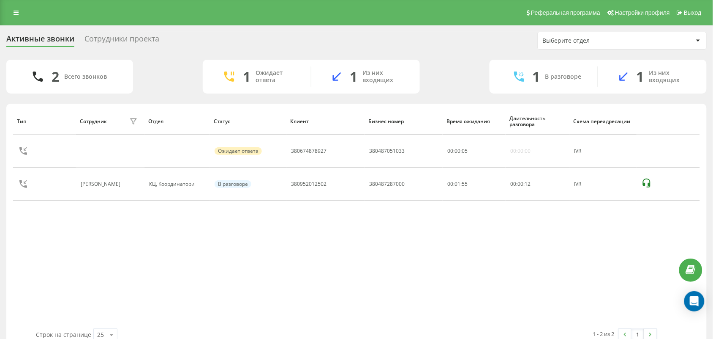
click at [366, 269] on div "Тип Сотрудник фильтра Отдел Статус Клиент Бизнес номер Время ожидания Длительно…" at bounding box center [356, 218] width 687 height 220
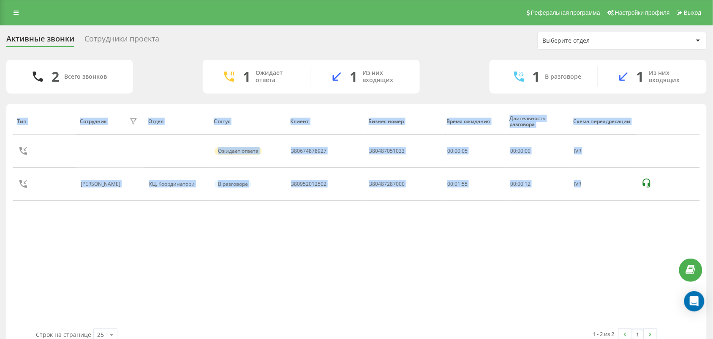
drag, startPoint x: 366, startPoint y: 269, endPoint x: 326, endPoint y: 324, distance: 68.2
click at [364, 270] on div "Тип Сотрудник фильтра Отдел Статус Клиент Бизнес номер Время ожидания Длительно…" at bounding box center [356, 218] width 687 height 220
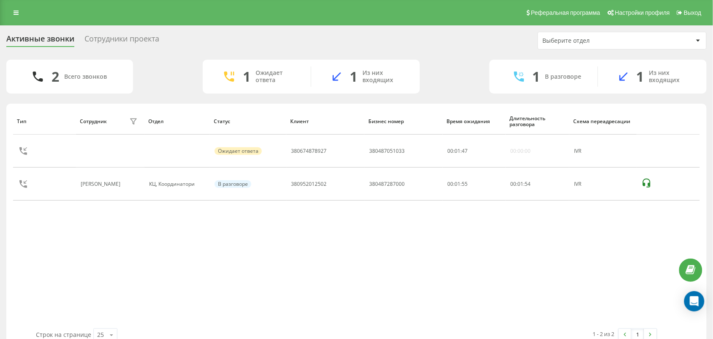
click at [391, 276] on div "Тип Сотрудник фильтра Отдел Статус Клиент Бизнес номер Время ожидания Длительно…" at bounding box center [356, 218] width 687 height 220
click at [71, 278] on div "Тип Сотрудник фильтра Отдел Статус Клиент Бизнес номер Время ожидания Длительно…" at bounding box center [356, 218] width 687 height 220
click at [77, 271] on div "Тип Сотрудник фильтра Отдел Статус Клиент Бизнес номер Время ожидания Длительно…" at bounding box center [356, 218] width 687 height 220
click at [448, 325] on div "1 - 2 из 2 1" at bounding box center [505, 334] width 317 height 25
click at [97, 263] on div "Тип Сотрудник фильтра Отдел Статус Клиент Бизнес номер Время ожидания Длительно…" at bounding box center [356, 218] width 687 height 220
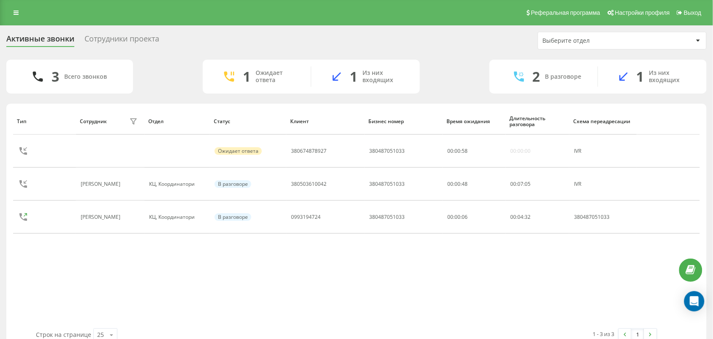
click at [51, 283] on div "Тип Сотрудник фильтра Отдел Статус Клиент Бизнес номер Время ожидания Длительно…" at bounding box center [356, 218] width 687 height 220
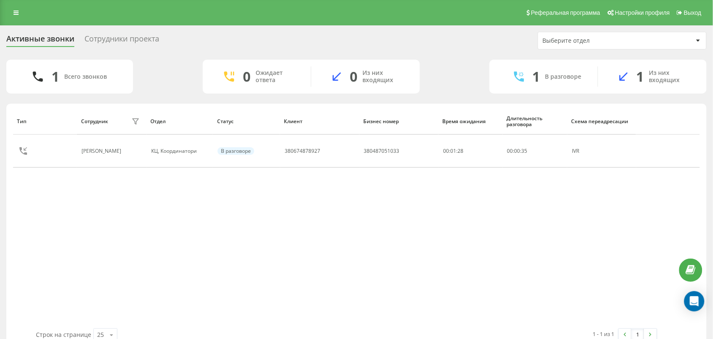
click at [455, 235] on div "Тип Сотрудник фильтра Отдел Статус Клиент Бизнес номер Время ожидания Длительно…" at bounding box center [356, 218] width 687 height 220
click at [378, 271] on div "Тип Сотрудник фильтра Отдел Статус Клиент Бизнес номер Время ожидания Длительно…" at bounding box center [356, 218] width 687 height 220
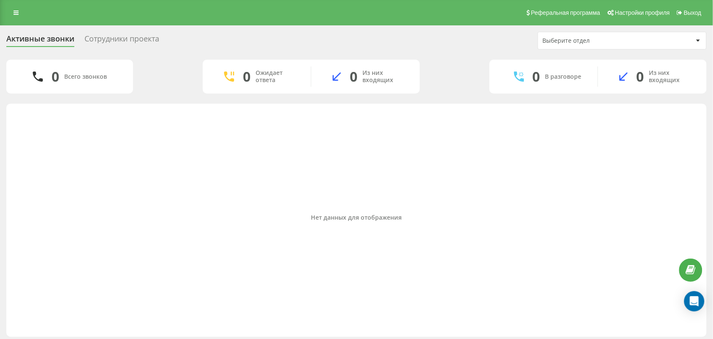
click at [77, 210] on div "Нет данных для отображения" at bounding box center [356, 218] width 687 height 220
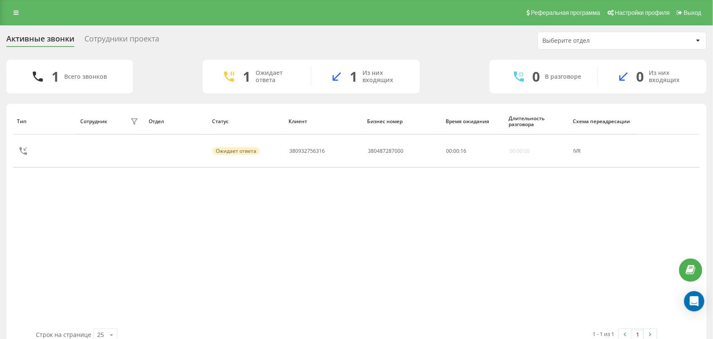
click at [124, 201] on div "Тип Сотрудник фильтра Отдел Статус Клиент Бизнес номер Время ожидания Длительно…" at bounding box center [356, 218] width 687 height 220
drag, startPoint x: 63, startPoint y: 242, endPoint x: 64, endPoint y: 237, distance: 5.5
click at [64, 238] on div "Тип Сотрудник фильтра Отдел Статус Клиент Бизнес номер Время ожидания Длительно…" at bounding box center [356, 218] width 687 height 220
drag, startPoint x: 91, startPoint y: 235, endPoint x: 159, endPoint y: 252, distance: 69.9
click at [93, 236] on div "Тип Сотрудник фильтра Отдел Статус Клиент Бизнес номер Время ожидания Длительно…" at bounding box center [356, 218] width 687 height 220
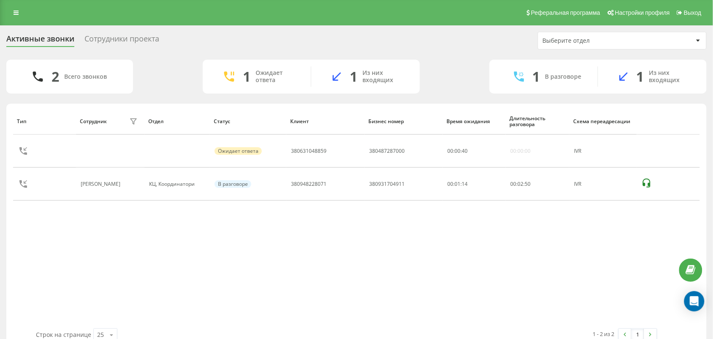
click at [347, 271] on div "Тип Сотрудник фильтра Отдел Статус Клиент Бизнес номер Время ожидания Длительно…" at bounding box center [356, 218] width 687 height 220
drag, startPoint x: 291, startPoint y: 314, endPoint x: 287, endPoint y: 338, distance: 24.7
click at [290, 314] on div "Тип Сотрудник фильтра Отдел Статус Клиент Бизнес номер Время ожидания Длительно…" at bounding box center [356, 218] width 687 height 220
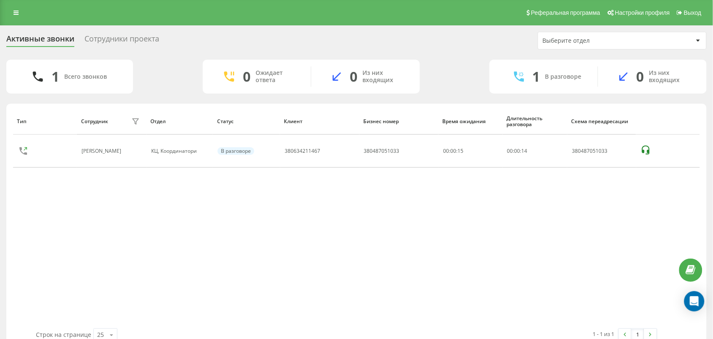
drag, startPoint x: 363, startPoint y: 230, endPoint x: 331, endPoint y: 287, distance: 64.7
click at [362, 230] on div "Тип Сотрудник фильтра Отдел Статус Клиент Бизнес номер Время ожидания Длительно…" at bounding box center [356, 218] width 687 height 220
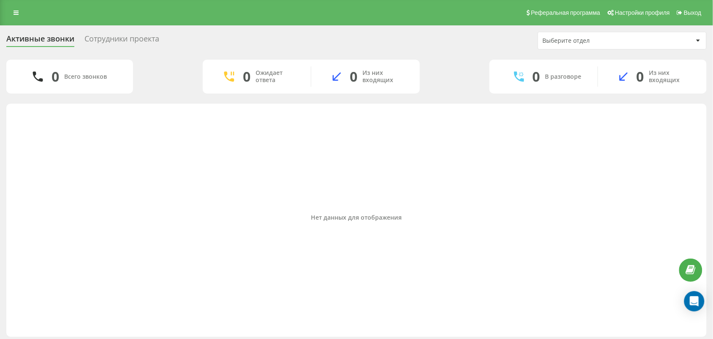
click at [52, 251] on div "Нет данных для отображения" at bounding box center [356, 218] width 687 height 220
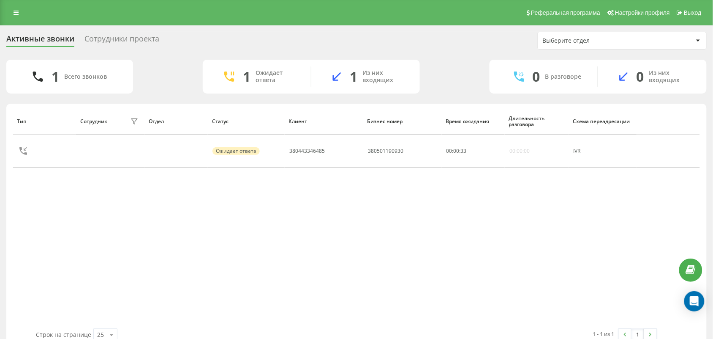
click at [113, 241] on div "Тип Сотрудник фильтра Отдел Статус Клиент Бизнес номер Время ожидания Длительно…" at bounding box center [356, 218] width 687 height 220
drag, startPoint x: 78, startPoint y: 246, endPoint x: 138, endPoint y: 254, distance: 60.0
click at [78, 246] on div "Тип Сотрудник фильтра Отдел Статус Клиент Бизнес номер Время ожидания Длительно…" at bounding box center [356, 218] width 687 height 220
click at [310, 322] on div "Строк на странице 25 10 25 50 100" at bounding box center [188, 334] width 317 height 25
click at [322, 249] on div "Тип Сотрудник фильтра Отдел Статус Клиент Бизнес номер Время ожидания Длительно…" at bounding box center [356, 218] width 687 height 220
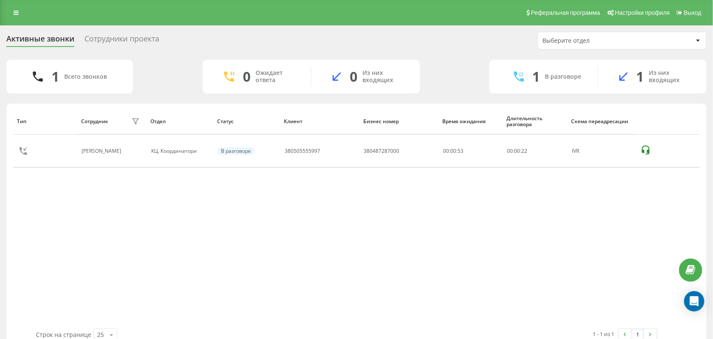
click at [76, 254] on div "Тип Сотрудник фильтра Отдел Статус Клиент Бизнес номер Время ожидания Длительно…" at bounding box center [356, 218] width 687 height 220
click at [340, 284] on div "Тип Сотрудник фильтра Отдел Статус Клиент Бизнес номер Время ожидания Длительно…" at bounding box center [356, 218] width 687 height 220
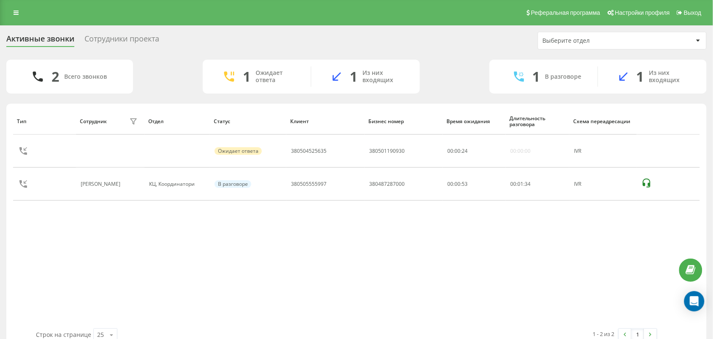
click at [66, 249] on div "Тип Сотрудник фильтра Отдел Статус Клиент Бизнес номер Время ожидания Длительно…" at bounding box center [356, 218] width 687 height 220
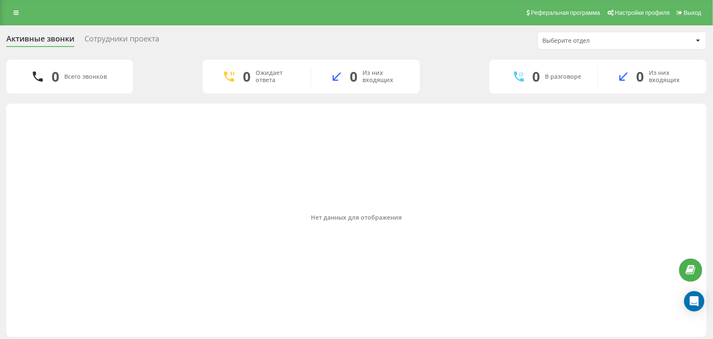
click at [361, 221] on div "Нет данных для отображения" at bounding box center [356, 217] width 687 height 7
drag, startPoint x: 413, startPoint y: 191, endPoint x: 438, endPoint y: 136, distance: 60.9
click at [414, 191] on div "Нет данных для отображения" at bounding box center [356, 218] width 687 height 220
drag, startPoint x: 356, startPoint y: 220, endPoint x: 414, endPoint y: 220, distance: 57.9
click at [414, 220] on div "Нет данных для отображения" at bounding box center [356, 217] width 687 height 7
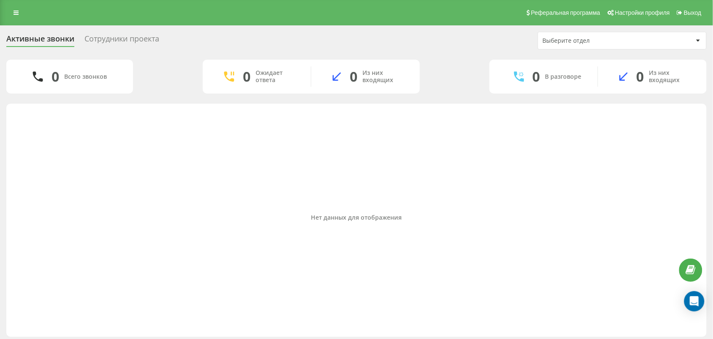
drag, startPoint x: 427, startPoint y: 183, endPoint x: 394, endPoint y: 218, distance: 48.5
click at [427, 183] on div "Нет данных для отображения" at bounding box center [356, 218] width 687 height 220
drag, startPoint x: 76, startPoint y: 173, endPoint x: 96, endPoint y: 157, distance: 25.2
click at [76, 173] on div "Нет данных для отображения" at bounding box center [356, 218] width 687 height 220
drag, startPoint x: 462, startPoint y: 62, endPoint x: 467, endPoint y: 10, distance: 52.7
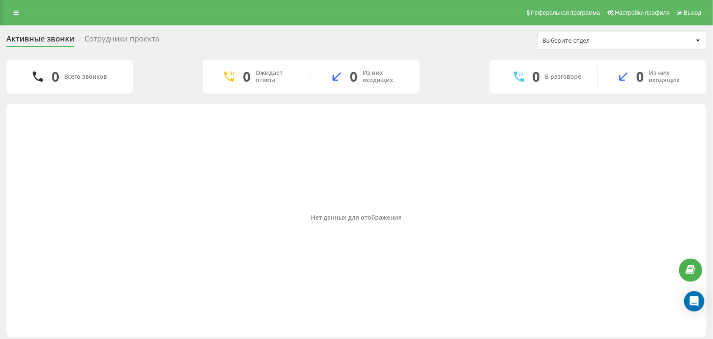
click at [463, 60] on div "0 Всего звонков 0 Ожидает ответа 0 Из них входящих 0 В разговоре 0 Из них входя…" at bounding box center [356, 77] width 701 height 34
drag, startPoint x: 356, startPoint y: 292, endPoint x: 352, endPoint y: 297, distance: 6.3
click at [353, 296] on div "Нет данных для отображения" at bounding box center [356, 218] width 687 height 220
drag, startPoint x: 383, startPoint y: 221, endPoint x: 314, endPoint y: 313, distance: 115.6
click at [379, 224] on div "Нет данных для отображения" at bounding box center [356, 218] width 687 height 220
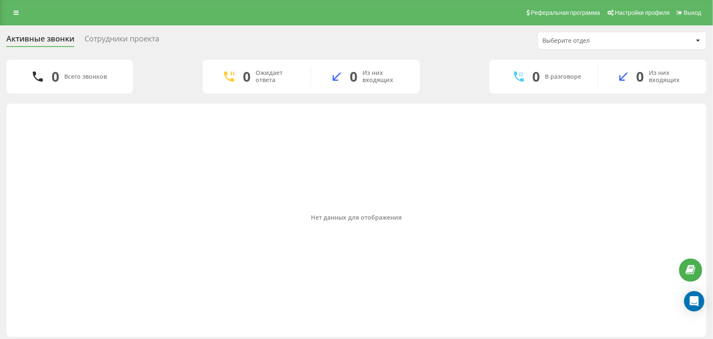
drag, startPoint x: 77, startPoint y: 205, endPoint x: 360, endPoint y: 174, distance: 285.3
click at [87, 203] on div "Нет данных для отображения" at bounding box center [356, 218] width 687 height 220
click at [454, 222] on div "Нет данных для отображения" at bounding box center [356, 218] width 687 height 220
click at [185, 227] on div "Нет данных для отображения" at bounding box center [356, 218] width 687 height 220
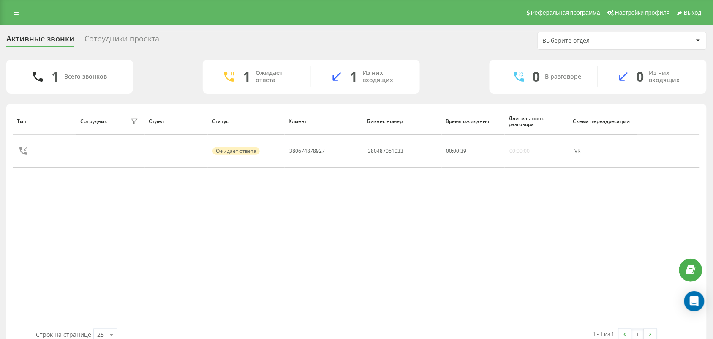
click at [96, 226] on div "Тип Сотрудник фильтра Отдел Статус Клиент Бизнес номер Время ожидания Длительно…" at bounding box center [356, 218] width 687 height 220
click at [103, 231] on div "Тип Сотрудник фильтра Отдел Статус Клиент Бизнес номер Время ожидания Длительно…" at bounding box center [356, 218] width 687 height 220
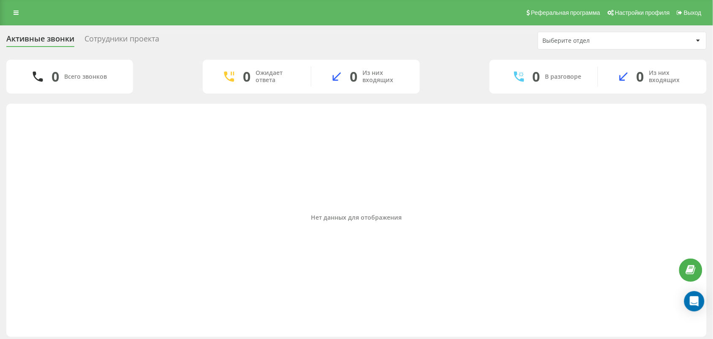
click at [360, 234] on div "Нет данных для отображения" at bounding box center [356, 218] width 687 height 220
click at [330, 230] on div "Нет данных для отображения" at bounding box center [356, 218] width 687 height 220
click at [364, 204] on div "Нет данных для отображения" at bounding box center [356, 218] width 687 height 220
drag, startPoint x: 345, startPoint y: 207, endPoint x: 339, endPoint y: 214, distance: 9.3
click at [341, 213] on div "Нет данных для отображения" at bounding box center [356, 218] width 687 height 220
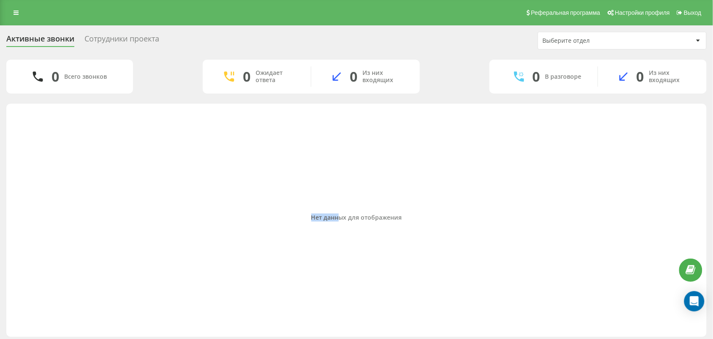
drag, startPoint x: 338, startPoint y: 214, endPoint x: 335, endPoint y: 218, distance: 4.8
click at [336, 216] on div "Нет данных для отображения" at bounding box center [356, 217] width 687 height 7
click at [304, 273] on div "Нет данных для отображения" at bounding box center [356, 218] width 687 height 220
click at [305, 273] on div "Нет данных для отображения" at bounding box center [356, 218] width 687 height 220
drag, startPoint x: 301, startPoint y: 252, endPoint x: 296, endPoint y: 246, distance: 7.5
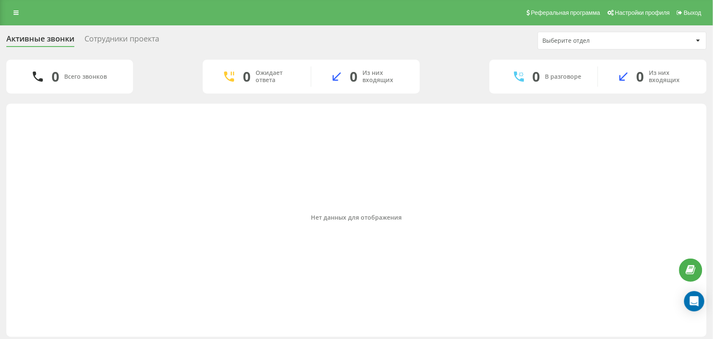
click at [297, 250] on div "Нет данных для отображения" at bounding box center [356, 218] width 687 height 220
click at [295, 246] on div "Нет данных для отображения" at bounding box center [356, 218] width 687 height 220
click at [46, 184] on div "Нет данных для отображения" at bounding box center [356, 218] width 687 height 220
click at [315, 216] on div "Нет данных для отображения" at bounding box center [356, 217] width 687 height 7
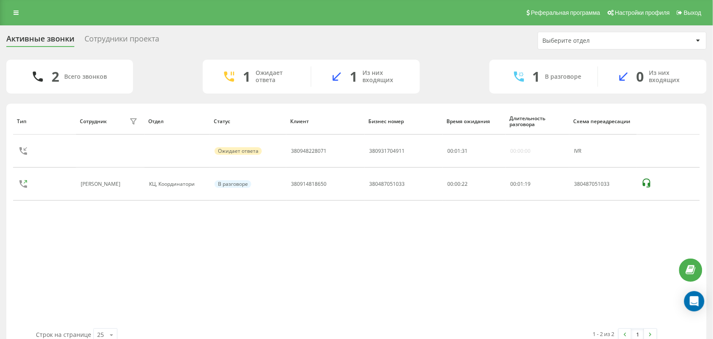
click at [52, 252] on div "Тип Сотрудник фильтра Отдел Статус Клиент Бизнес номер Время ожидания Длительно…" at bounding box center [356, 218] width 687 height 220
click at [56, 257] on div "Тип Сотрудник фильтра Отдел Статус Клиент Бизнес номер Время ожидания Длительно…" at bounding box center [356, 218] width 687 height 220
click at [269, 233] on div "Тип Сотрудник фильтра Отдел Статус Клиент Бизнес номер Время ожидания Длительно…" at bounding box center [356, 218] width 687 height 220
click at [85, 250] on div "Тип Сотрудник фильтра Отдел Статус Клиент Бизнес номер Время ожидания Длительно…" at bounding box center [356, 218] width 687 height 220
click at [153, 242] on div "Тип Сотрудник фильтра Отдел Статус Клиент Бизнес номер Время ожидания Длительно…" at bounding box center [356, 218] width 687 height 220
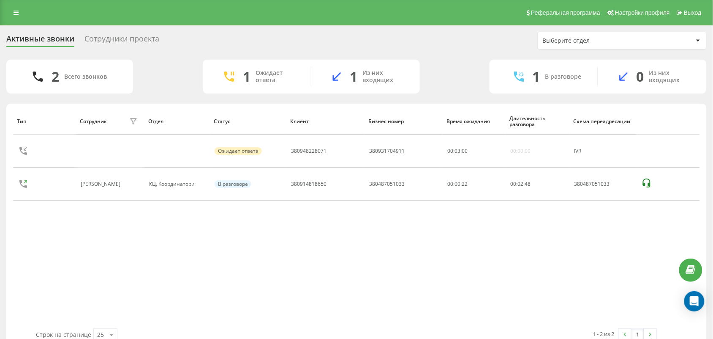
drag, startPoint x: 275, startPoint y: 282, endPoint x: 283, endPoint y: 318, distance: 36.8
click at [275, 282] on div "Тип Сотрудник фильтра Отдел Статус Клиент Бизнес номер Время ожидания Длительно…" at bounding box center [356, 218] width 687 height 220
click at [460, 61] on div "2 Всего звонков 1 Ожидает ответа 1 Из них входящих 1 В разговоре 0 Из них входя…" at bounding box center [356, 77] width 701 height 34
drag, startPoint x: 343, startPoint y: 292, endPoint x: 290, endPoint y: 315, distance: 57.8
click at [341, 292] on div "Тип Сотрудник фильтра Отдел Статус Клиент Бизнес номер Время ожидания Длительно…" at bounding box center [356, 218] width 687 height 220
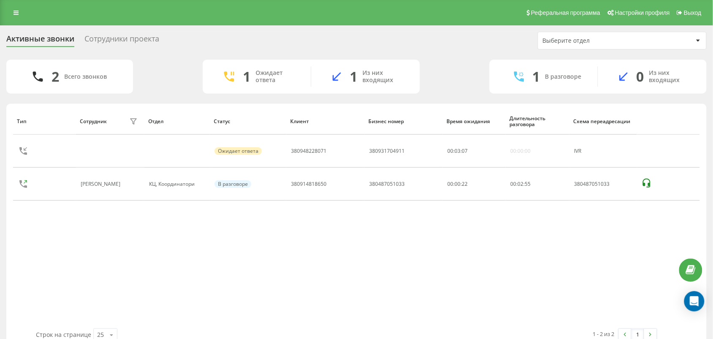
click at [73, 262] on div "Тип Сотрудник фильтра Отдел Статус Клиент Бизнес номер Время ожидания Длительно…" at bounding box center [356, 218] width 687 height 220
click at [310, 259] on div "Тип Сотрудник фильтра Отдел Статус Клиент Бизнес номер Время ожидания Длительно…" at bounding box center [356, 218] width 687 height 220
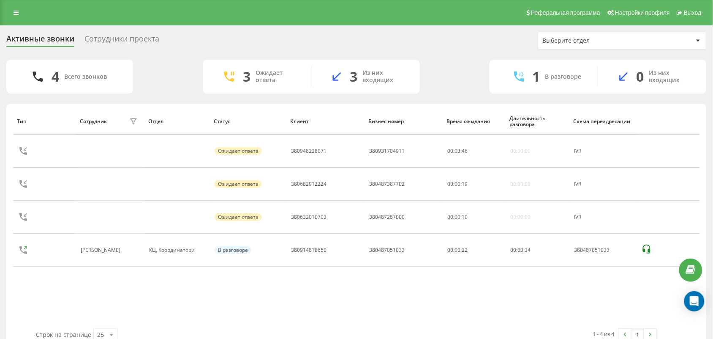
drag, startPoint x: 317, startPoint y: 299, endPoint x: 315, endPoint y: 305, distance: 6.7
click at [316, 303] on div "Тип Сотрудник фильтра Отдел Статус Клиент Бизнес номер Время ожидания Длительно…" at bounding box center [356, 218] width 687 height 220
click at [376, 305] on div "Тип Сотрудник фильтра Отдел Статус Клиент Бизнес номер Время ожидания Длительно…" at bounding box center [356, 218] width 687 height 220
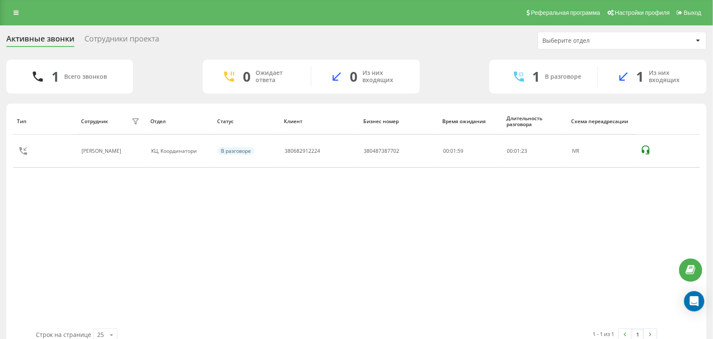
drag, startPoint x: 345, startPoint y: 256, endPoint x: 309, endPoint y: 324, distance: 77.0
click at [340, 261] on div "Тип Сотрудник фильтра Отдел Статус Клиент Бизнес номер Время ожидания Длительно…" at bounding box center [356, 218] width 687 height 220
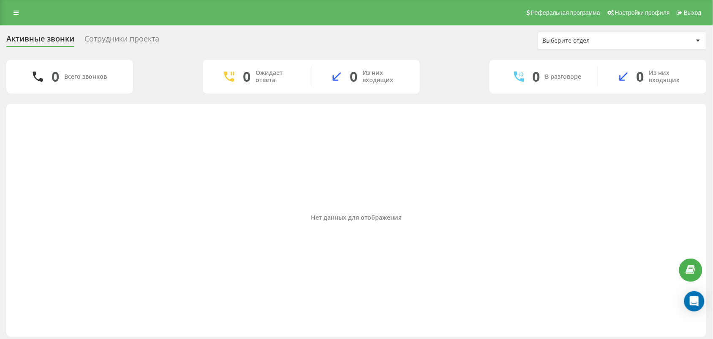
click at [265, 202] on div "Нет данных для отображения" at bounding box center [356, 218] width 687 height 220
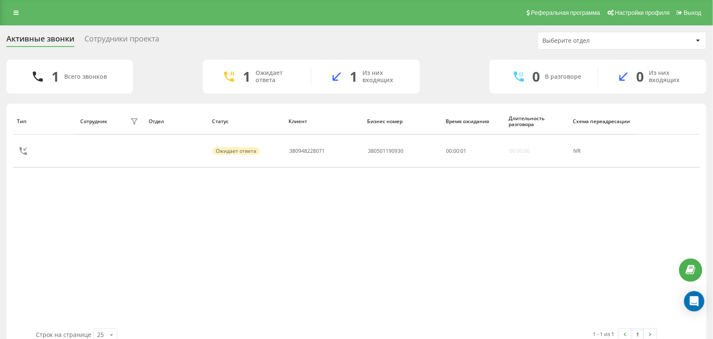
click at [115, 235] on div "Тип Сотрудник фильтра Отдел Статус Клиент Бизнес номер Время ожидания Длительно…" at bounding box center [356, 218] width 687 height 220
drag, startPoint x: 92, startPoint y: 264, endPoint x: 165, endPoint y: 303, distance: 83.4
click at [93, 264] on div "Тип Сотрудник фильтра Отдел Статус Клиент Бизнес номер Время ожидания Длительно…" at bounding box center [356, 218] width 687 height 220
click at [342, 273] on div "Тип Сотрудник фильтра Отдел Статус Клиент Бизнес номер Время ожидания Длительно…" at bounding box center [356, 218] width 687 height 220
drag, startPoint x: 399, startPoint y: 214, endPoint x: 457, endPoint y: 40, distance: 183.5
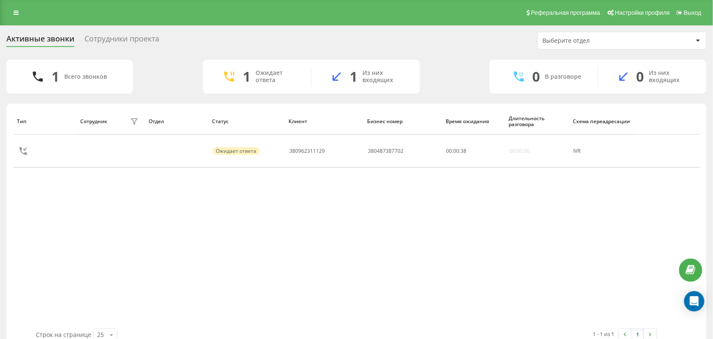
click at [399, 214] on div "Тип Сотрудник фильтра Отдел Статус Клиент Бизнес номер Время ожидания Длительно…" at bounding box center [356, 218] width 687 height 220
drag, startPoint x: 457, startPoint y: 72, endPoint x: 447, endPoint y: 0, distance: 73.0
click at [457, 68] on div "1 Всего звонков 1 Ожидает ответа 1 Из них входящих 0 В разговоре 0 Из них входя…" at bounding box center [356, 77] width 701 height 34
click at [359, 264] on div "Тип Сотрудник фильтра Отдел Статус Клиент Бизнес номер Время ожидания Длительно…" at bounding box center [356, 218] width 687 height 220
drag, startPoint x: 380, startPoint y: 250, endPoint x: 440, endPoint y: 187, distance: 86.4
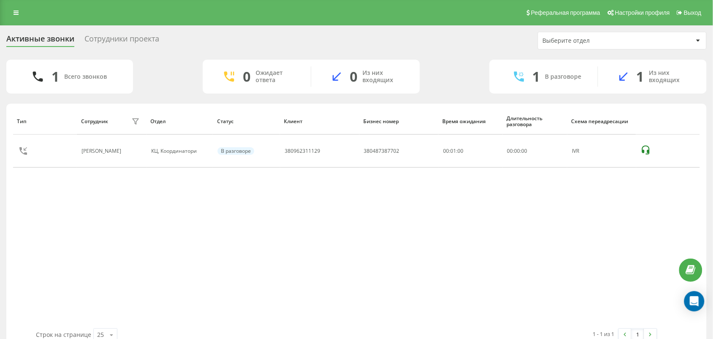
click at [383, 247] on div "Тип Сотрудник фильтра Отдел Статус Клиент Бизнес номер Время ожидания Длительно…" at bounding box center [356, 218] width 687 height 220
click at [383, 267] on div "Тип Сотрудник фильтра Отдел Статус Клиент Бизнес номер Время ожидания Длительно…" at bounding box center [356, 218] width 687 height 220
click at [434, 272] on div "Тип Сотрудник фильтра Отдел Статус Клиент Бизнес номер Время ожидания Длительно…" at bounding box center [356, 218] width 687 height 220
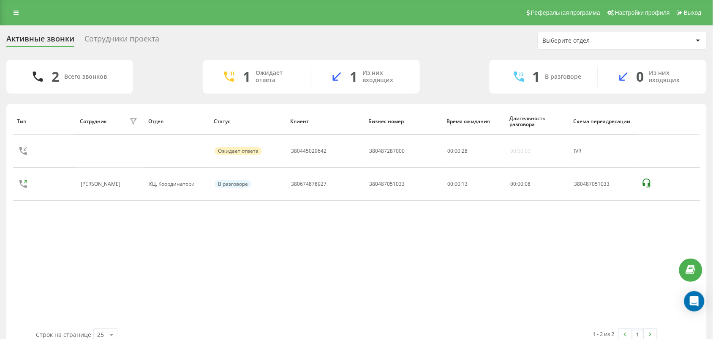
drag, startPoint x: 68, startPoint y: 259, endPoint x: 75, endPoint y: 259, distance: 6.3
click at [68, 259] on div "Тип Сотрудник фильтра Отдел Статус Клиент Бизнес номер Время ожидания Длительно…" at bounding box center [356, 218] width 687 height 220
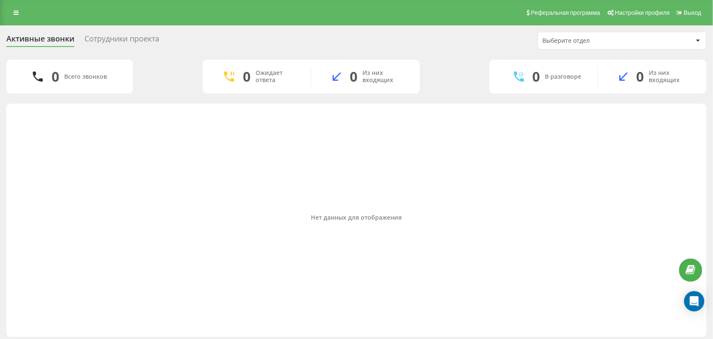
click at [71, 216] on div "Нет данных для отображения" at bounding box center [356, 217] width 687 height 7
drag, startPoint x: 306, startPoint y: 278, endPoint x: 293, endPoint y: 338, distance: 61.9
click at [306, 278] on div "Нет данных для отображения" at bounding box center [356, 218] width 687 height 220
click at [364, 222] on div "Нет данных для отображения" at bounding box center [356, 218] width 687 height 220
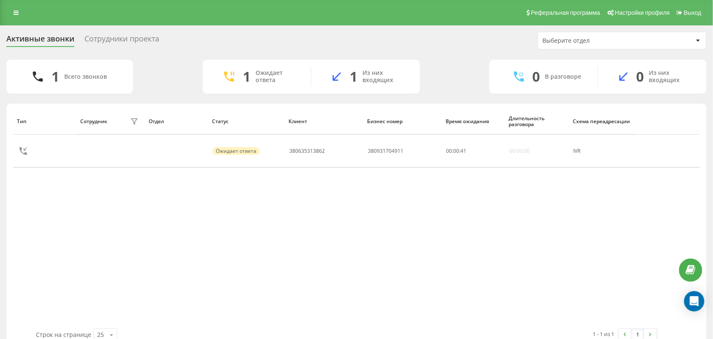
drag, startPoint x: 425, startPoint y: 258, endPoint x: 521, endPoint y: 63, distance: 217.8
click at [426, 254] on div "Тип Сотрудник фильтра Отдел Статус Клиент Бизнес номер Время ожидания Длительно…" at bounding box center [356, 218] width 687 height 220
click at [394, 243] on div "Тип Сотрудник фильтра Отдел Статус Клиент Бизнес номер Время ожидания Длительно…" at bounding box center [356, 218] width 687 height 220
click at [355, 241] on div "Тип Сотрудник фильтра Отдел Статус Клиент Бизнес номер Время ожидания Длительно…" at bounding box center [356, 218] width 687 height 220
click at [413, 223] on div "Тип Сотрудник фильтра Отдел Статус Клиент Бизнес номер Время ожидания Длительно…" at bounding box center [356, 218] width 687 height 220
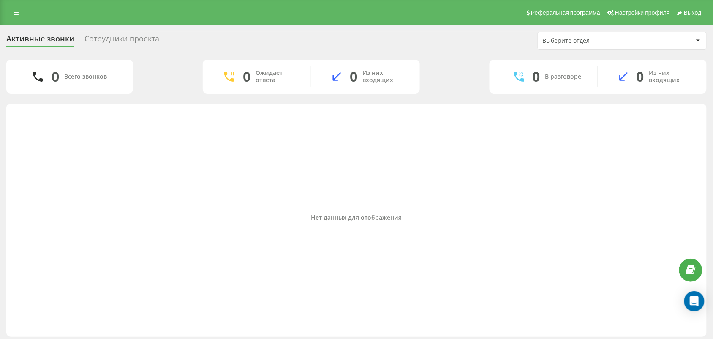
drag, startPoint x: 77, startPoint y: 189, endPoint x: 82, endPoint y: 200, distance: 11.9
click at [77, 189] on div "Нет данных для отображения" at bounding box center [356, 218] width 687 height 220
click at [440, 197] on div "Нет данных для отображения" at bounding box center [356, 218] width 687 height 220
click at [376, 214] on div "Нет данных для отображения" at bounding box center [356, 217] width 687 height 7
click at [373, 226] on div "Нет данных для отображения" at bounding box center [356, 218] width 687 height 220
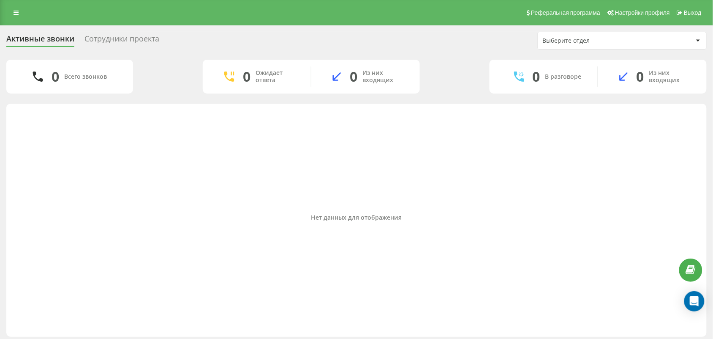
click at [373, 221] on div "Нет данных для отображения" at bounding box center [356, 217] width 687 height 7
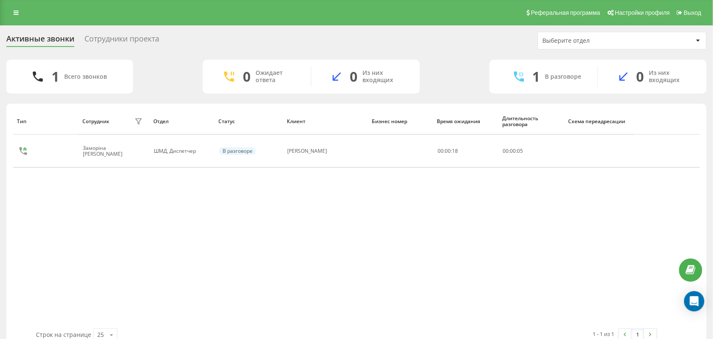
drag, startPoint x: 328, startPoint y: 287, endPoint x: 321, endPoint y: 338, distance: 52.0
click at [328, 289] on div "Тип Сотрудник фильтра Отдел Статус Клиент Бизнес номер Время ожидания Длительно…" at bounding box center [356, 218] width 687 height 220
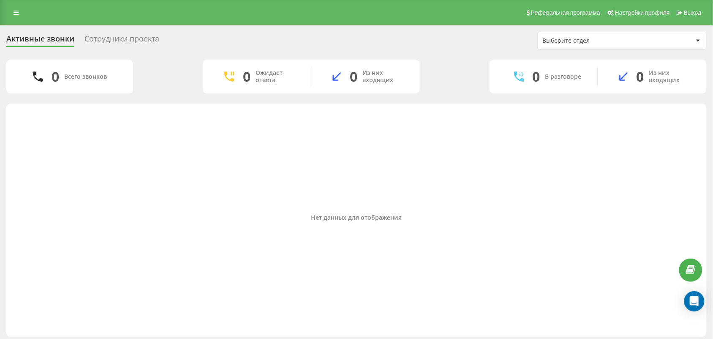
click at [342, 213] on div "Нет данных для отображения" at bounding box center [356, 218] width 687 height 220
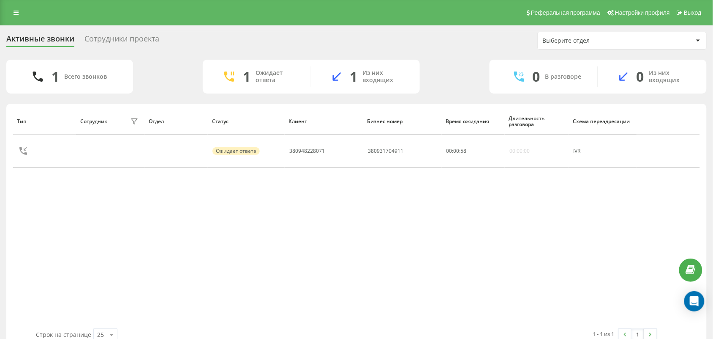
click at [49, 238] on div "Тип Сотрудник фильтра Отдел Статус Клиент Бизнес номер Время ожидания Длительно…" at bounding box center [356, 218] width 687 height 220
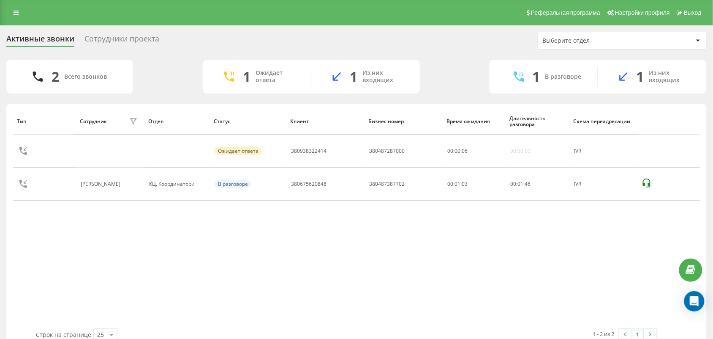
click at [100, 251] on div "Тип Сотрудник фильтра Отдел Статус Клиент Бизнес номер Время ожидания Длительно…" at bounding box center [356, 218] width 687 height 220
click at [119, 262] on div "Тип Сотрудник фильтра Отдел Статус Клиент Бизнес номер Время ожидания Длительно…" at bounding box center [356, 218] width 687 height 220
click at [60, 235] on div "Тип Сотрудник фильтра Отдел Статус Клиент Бизнес номер Время ожидания Длительно…" at bounding box center [356, 218] width 687 height 220
click at [77, 261] on div "Тип Сотрудник фильтра Отдел Статус Клиент Бизнес номер Время ожидания Длительно…" at bounding box center [356, 218] width 687 height 220
click at [60, 239] on div "Тип Сотрудник фильтра Отдел Статус Клиент Бизнес номер Время ожидания Длительно…" at bounding box center [356, 218] width 687 height 220
